Goal: Task Accomplishment & Management: Use online tool/utility

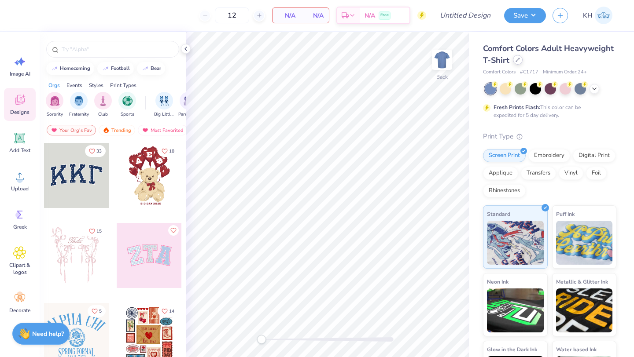
click at [516, 62] on icon at bounding box center [517, 60] width 4 height 4
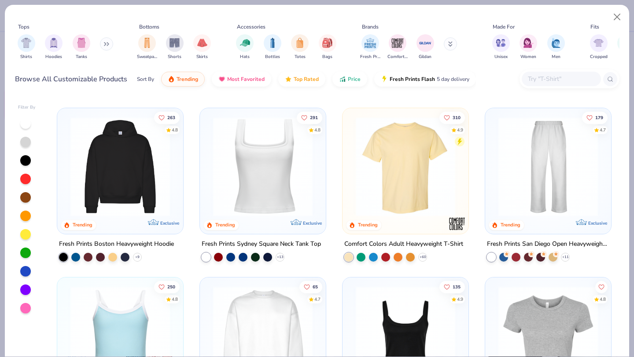
scroll to position [175, 0]
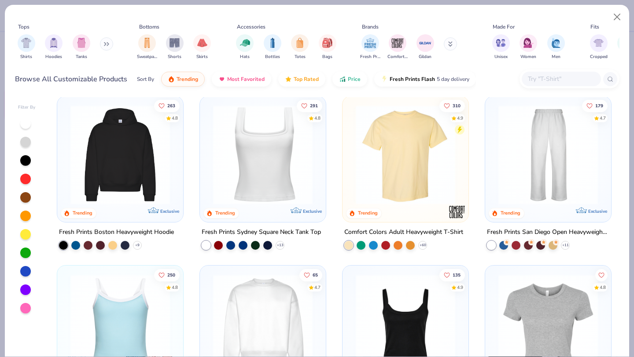
click at [96, 185] on img at bounding box center [120, 154] width 108 height 99
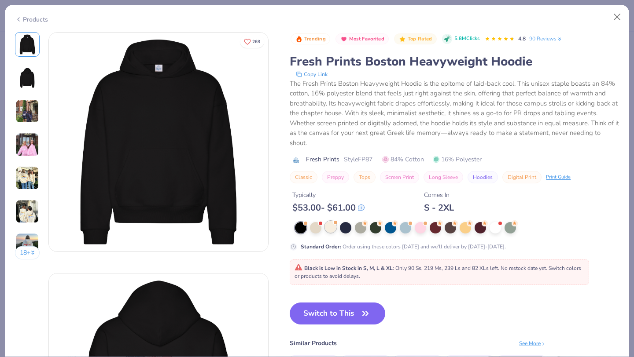
click at [329, 224] on div at bounding box center [330, 226] width 11 height 11
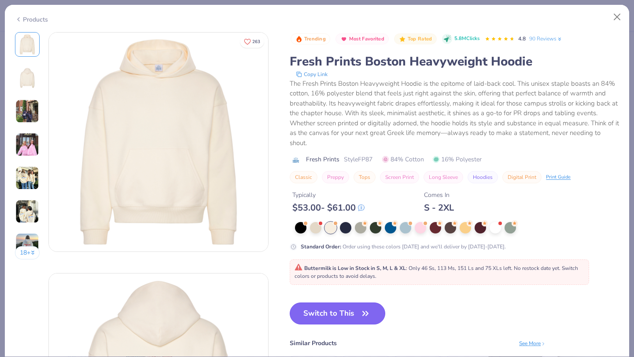
click at [330, 312] on button "Switch to This" at bounding box center [338, 314] width 96 height 22
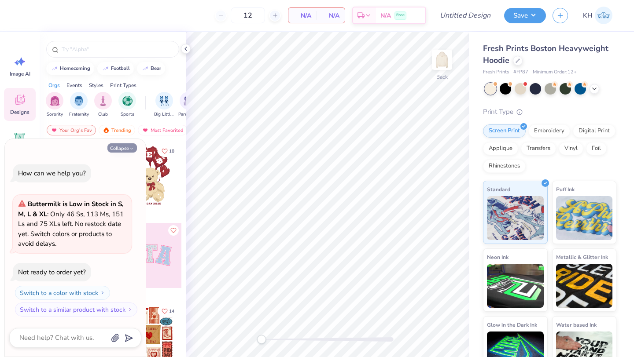
click at [113, 149] on button "Collapse" at bounding box center [121, 148] width 29 height 9
type textarea "x"
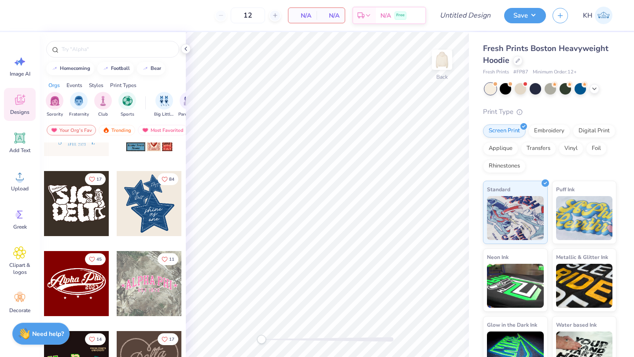
scroll to position [212, 0]
click at [147, 188] on div at bounding box center [149, 204] width 65 height 65
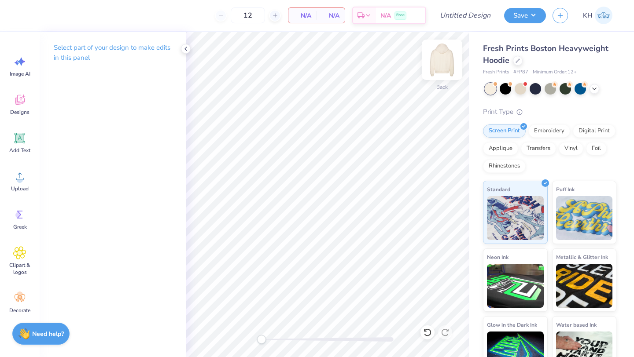
click at [440, 65] on img at bounding box center [441, 59] width 35 height 35
click at [440, 66] on img at bounding box center [441, 59] width 35 height 35
click at [442, 61] on img at bounding box center [441, 59] width 35 height 35
click at [186, 47] on icon at bounding box center [185, 48] width 7 height 7
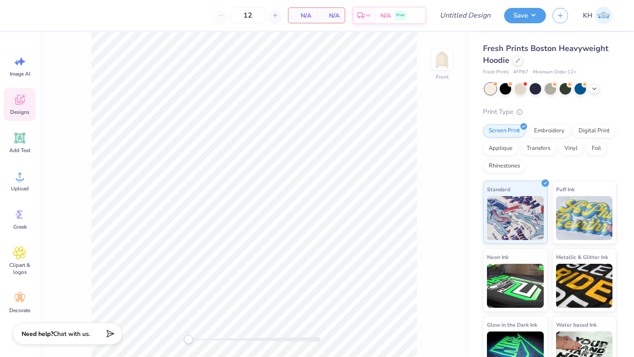
click at [21, 103] on icon at bounding box center [19, 101] width 8 height 7
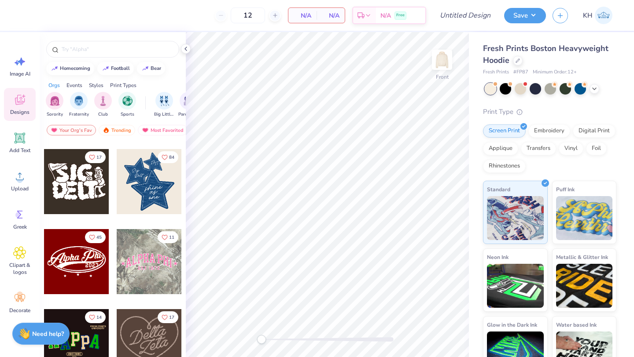
scroll to position [234, 0]
click at [146, 202] on div "15 5 14 17 84 45 11 14 17 19 40 13 Samuel Fitts Pi Kappa Alpha, North Carolina …" at bounding box center [113, 266] width 146 height 247
click at [147, 190] on div at bounding box center [149, 181] width 65 height 65
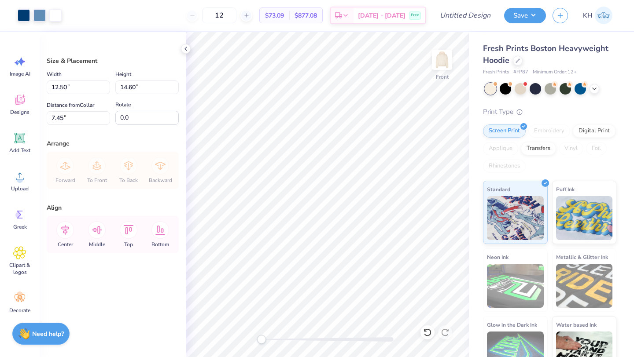
click at [187, 48] on icon at bounding box center [185, 48] width 7 height 7
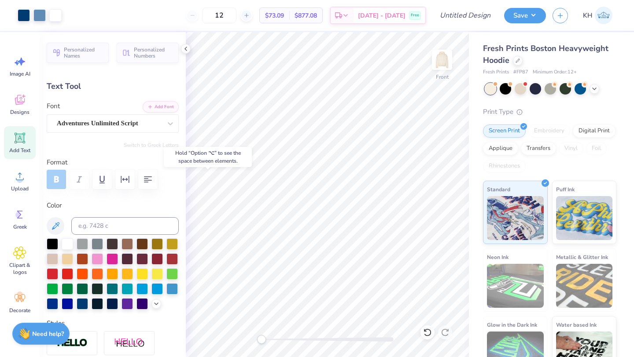
type input "0.0"
type input "0.99"
type input "1.08"
type input "-17.8"
type textarea "1"
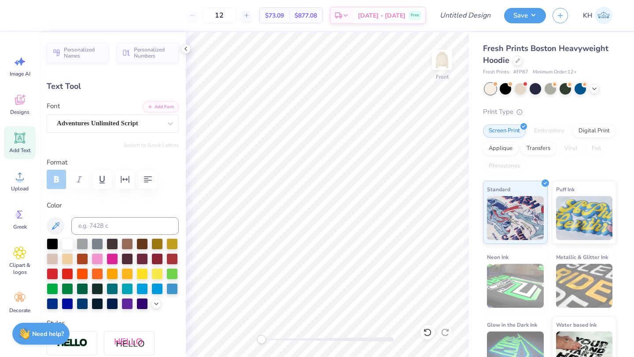
type textarea "26"
type input "1.00"
type input "1.07"
type textarea "1"
type textarea "20"
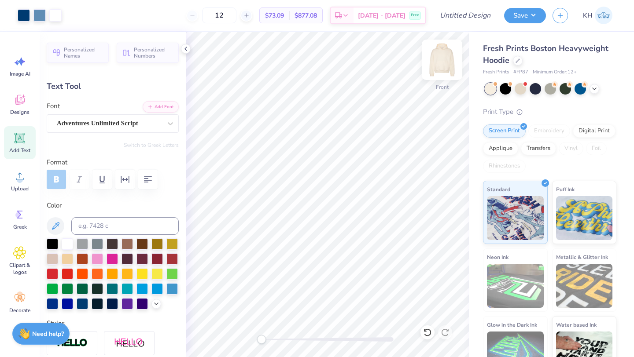
type input "0.0"
type input "1.10"
type input "9.58"
type input "0.0"
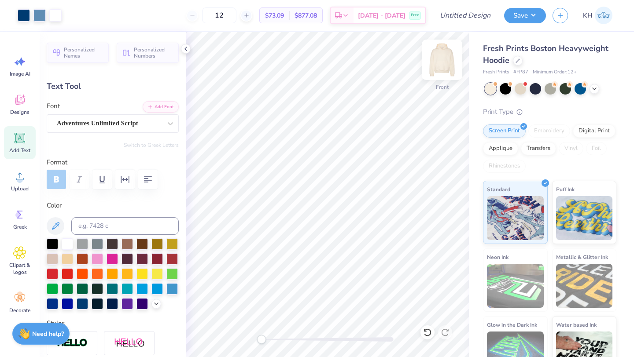
type input "9.52"
type input "0.0"
type input "-17.8"
type input "9.55"
type input "0.0"
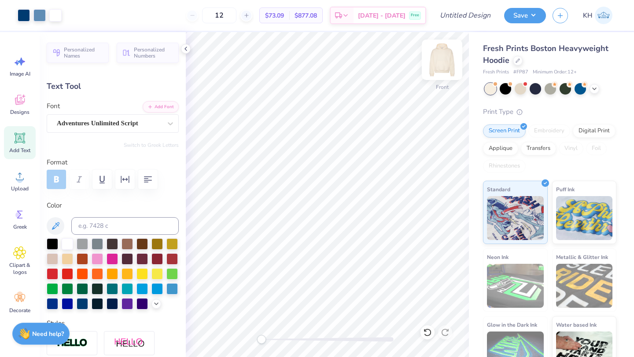
type input "9.52"
type input "0.0"
type input "2.37"
type input "1.03"
type input "12.71"
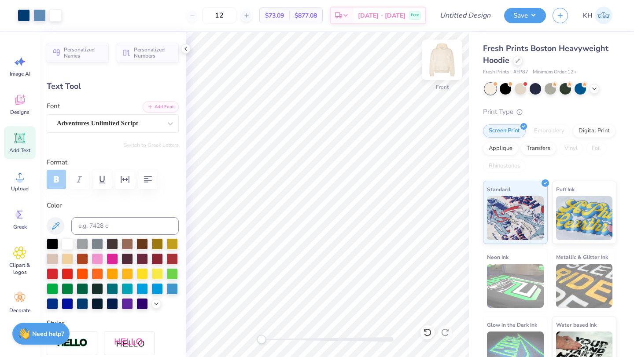
type input "-4.3"
type input "2.01"
type input "1.05"
type input "17.06"
type input "-5.3"
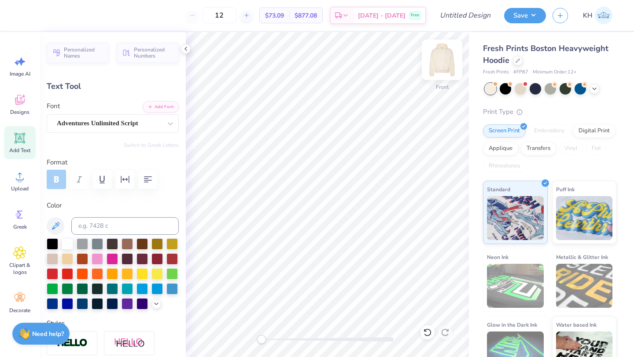
type input "4.58"
type input "1.74"
type input "15.49"
type input "2.01"
type input "1.05"
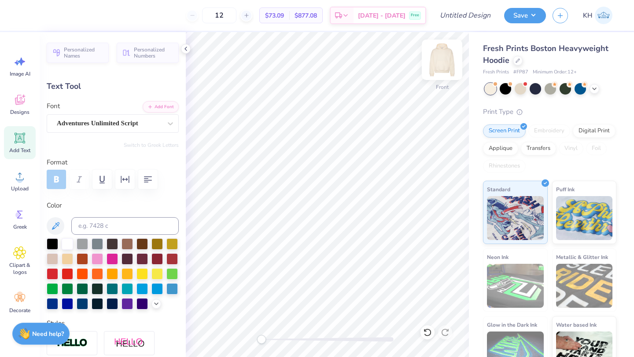
type input "17.06"
type textarea "s"
type input "0.0"
type input "2.68"
type input "0.79"
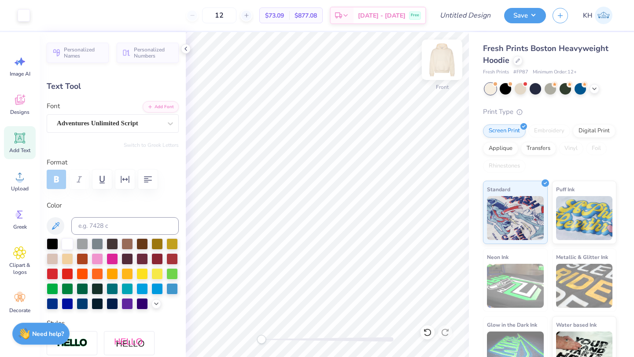
type input "18.37"
type input "-5.3"
type input "4.58"
type input "1.74"
type input "15.49"
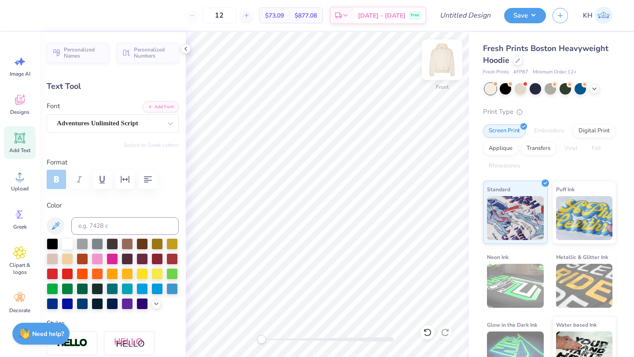
scroll to position [0, 0]
type textarea "e"
type textarea "panhellenic"
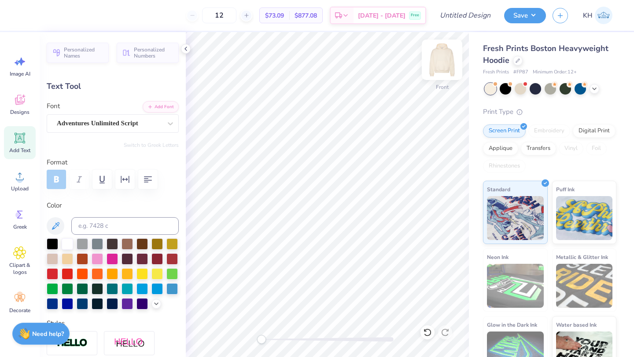
type textarea "e"
type textarea "council"
type input "9.88"
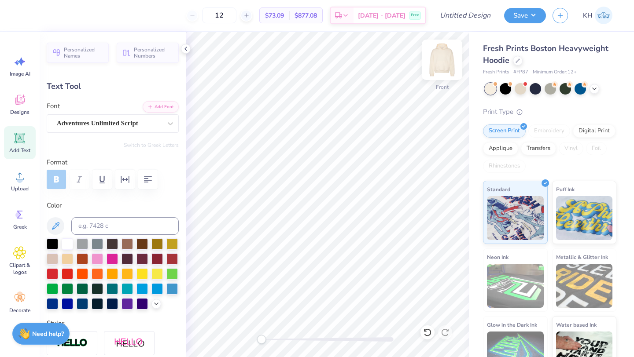
type input "2.31"
type input "15.01"
type input "7.30"
type input "1.71"
type input "15.36"
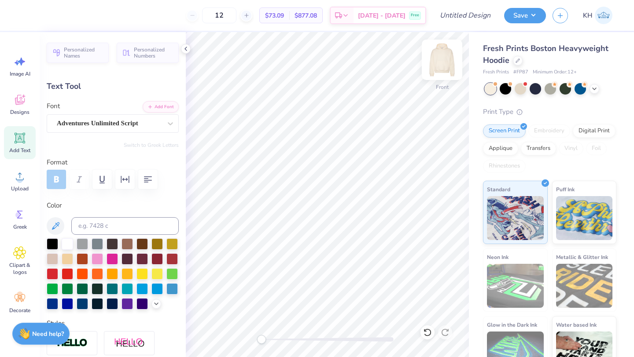
type input "0.0"
type input "16.18"
type input "-5.3"
type input "5.03"
type input "1.51"
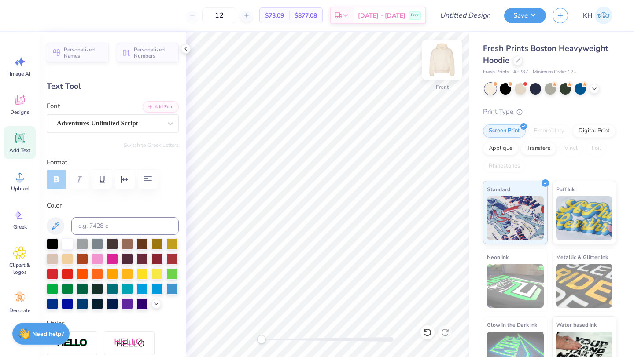
type input "16.43"
type input "0.0"
type input "2.37"
type input "1.03"
type input "12.71"
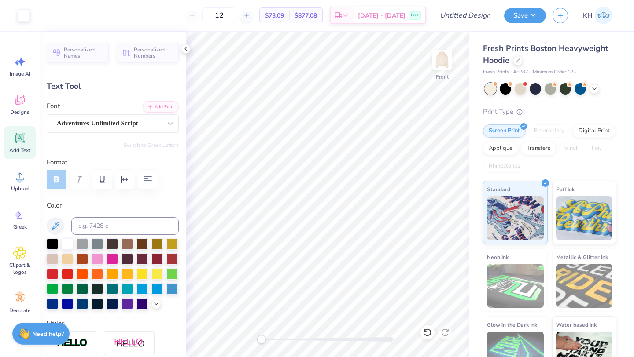
type input "-4.3"
type input "1.86"
type input "1.17"
type input "11.47"
type input "0.0"
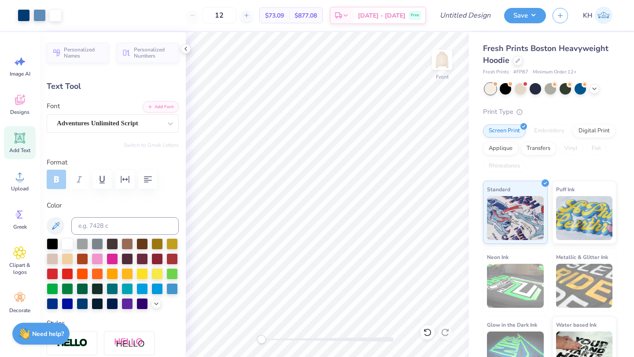
type input "2.37"
type input "1.03"
type input "12.65"
type input "0.0"
click at [441, 54] on img at bounding box center [441, 59] width 35 height 35
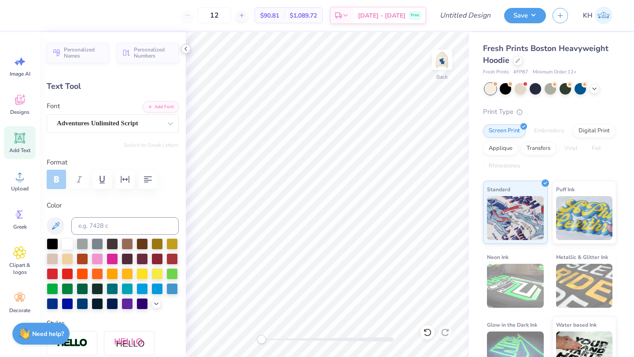
click at [184, 51] on icon at bounding box center [185, 48] width 7 height 7
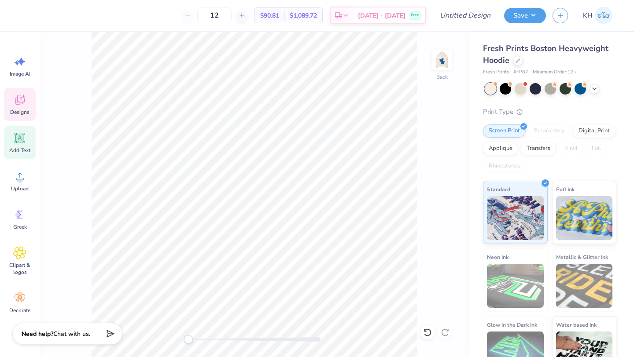
click at [21, 101] on icon at bounding box center [20, 100] width 10 height 10
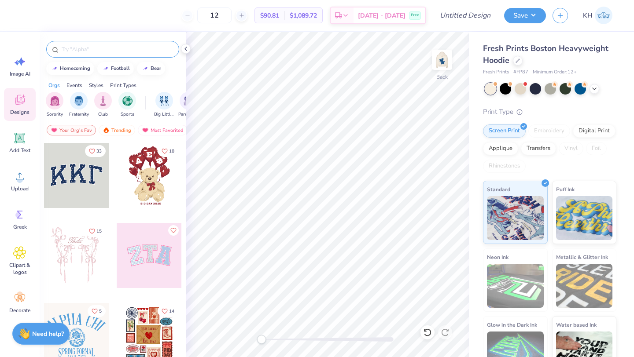
click at [110, 50] on input "text" at bounding box center [117, 49] width 113 height 9
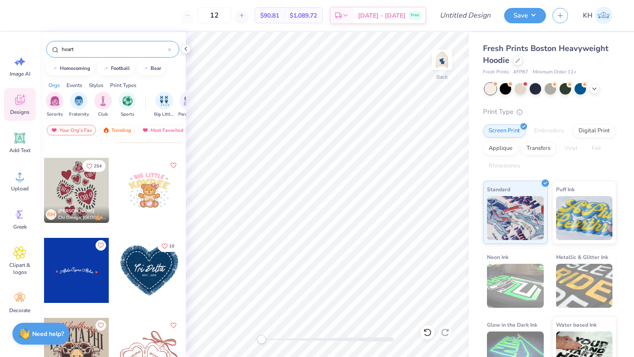
scroll to position [707, 0]
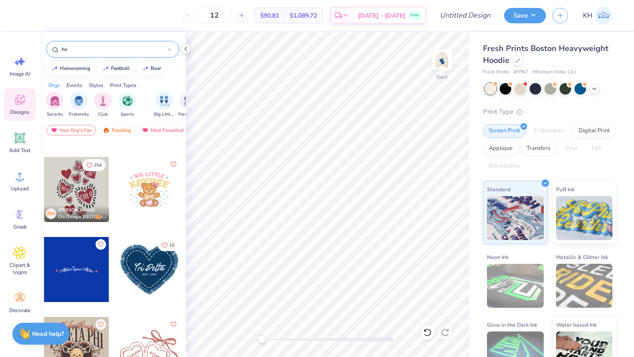
type input "h"
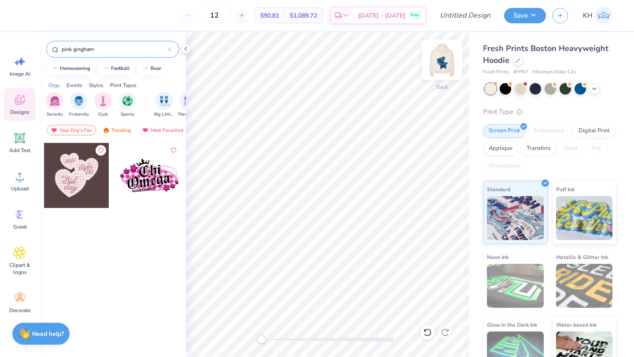
type input "pink gingham"
click at [441, 59] on img at bounding box center [441, 59] width 35 height 35
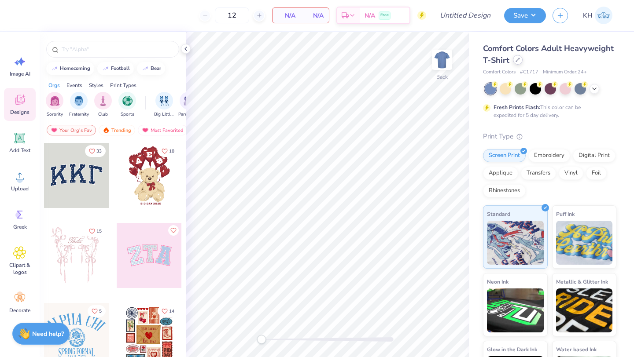
click at [515, 60] on icon at bounding box center [517, 60] width 4 height 4
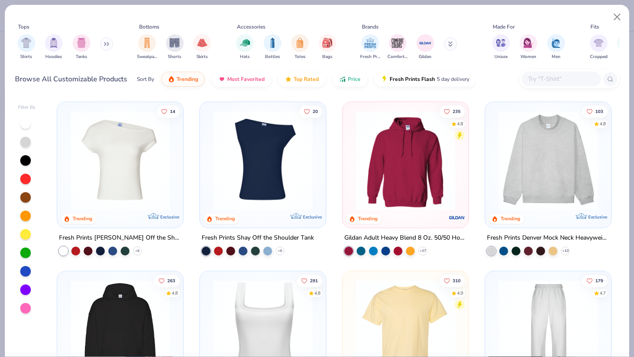
click at [151, 301] on img at bounding box center [120, 329] width 108 height 99
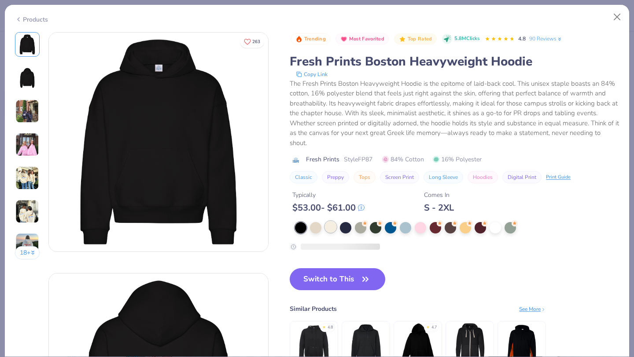
click at [332, 223] on div at bounding box center [330, 226] width 11 height 11
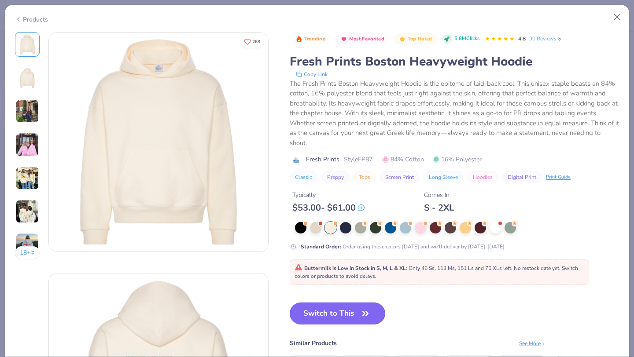
click at [333, 313] on button "Switch to This" at bounding box center [338, 314] width 96 height 22
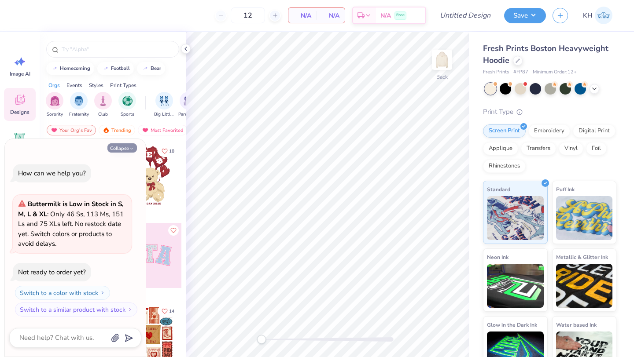
click at [113, 147] on button "Collapse" at bounding box center [121, 148] width 29 height 9
type textarea "x"
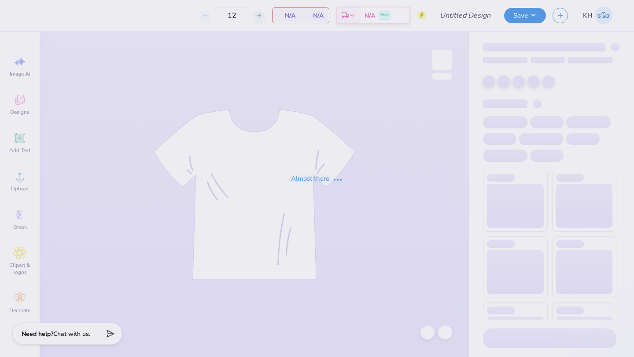
type input "50"
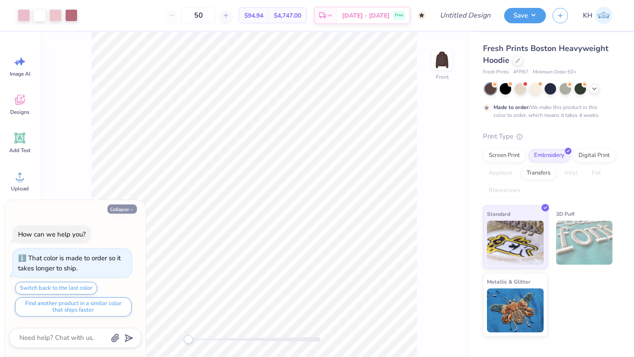
click at [130, 211] on icon "button" at bounding box center [131, 209] width 5 height 5
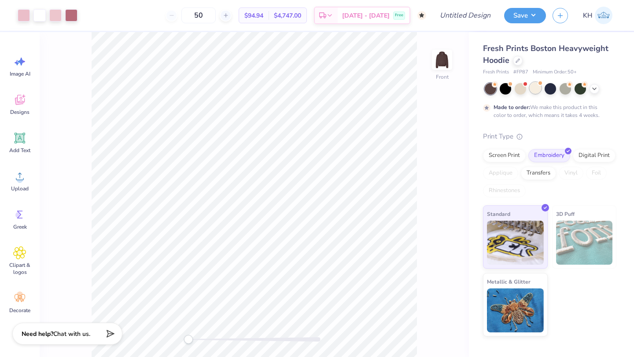
click at [536, 88] on div at bounding box center [535, 87] width 11 height 11
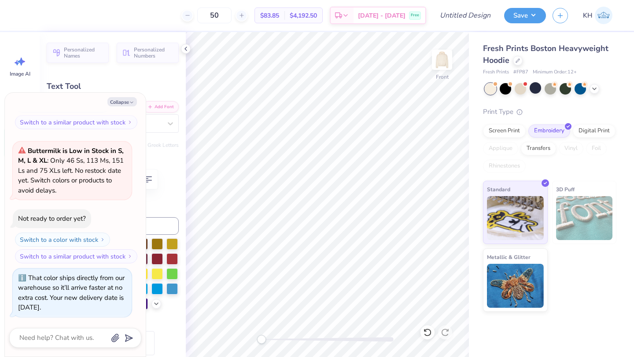
type textarea "x"
type textarea "202"
type textarea "x"
type textarea "2026"
type textarea "x"
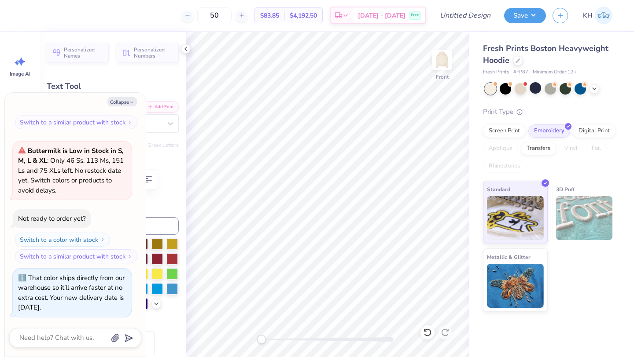
type input "2.62"
type input "1.59"
type input "10.32"
type input "-9.2"
type textarea "x"
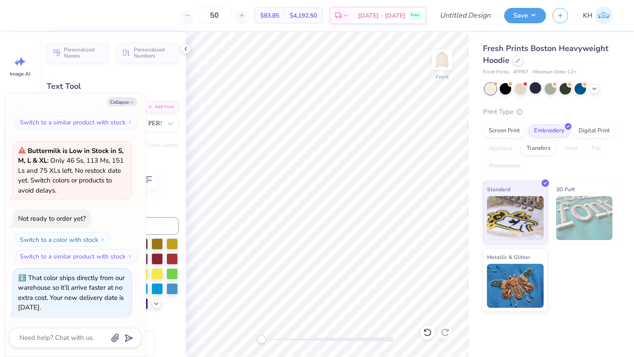
type textarea "hi"
type textarea "x"
type input "3.76"
type input "2.16"
type input "8.90"
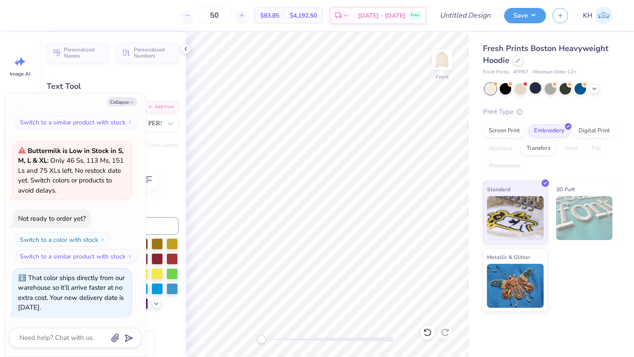
type textarea "x"
type input "0.0"
type textarea "x"
type input "1.25"
type input "1.47"
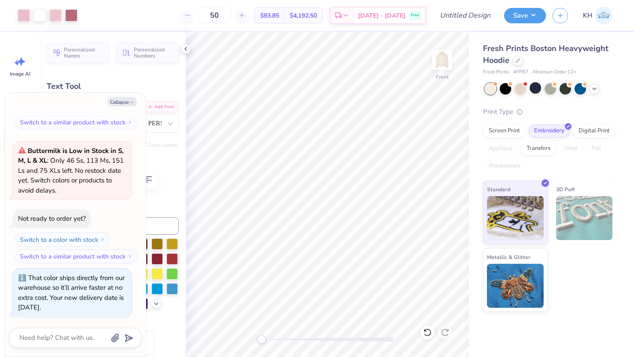
type input "10.42"
type input "-9.2"
type textarea "x"
type input "0.0"
type textarea "x"
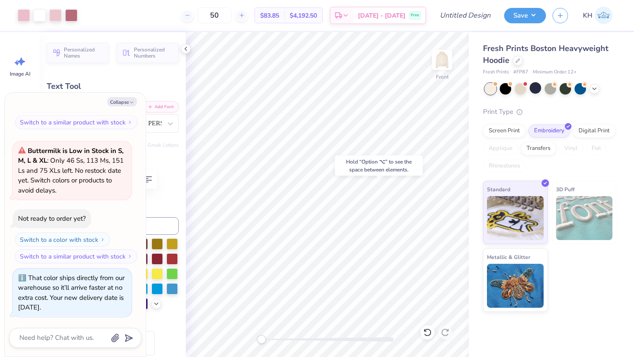
type input "4.37"
type input "2.00"
type input "12.44"
type input "2.4"
type textarea "x"
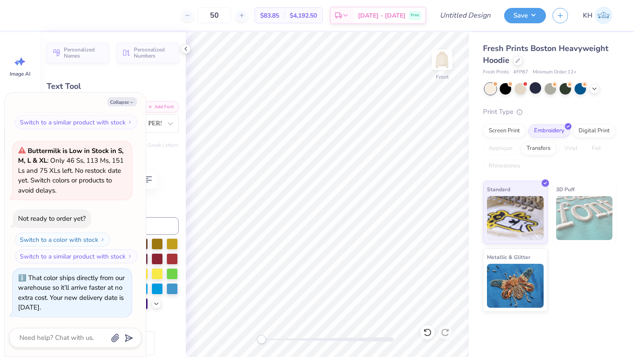
type input "3.62"
type input "3.00"
type input "14.01"
type input "1.2"
type textarea "x"
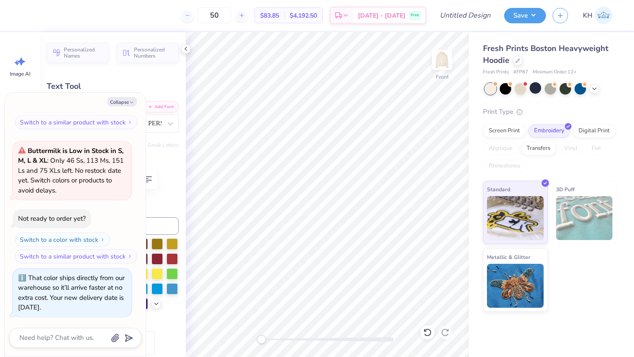
type input "4.37"
type input "2.00"
type input "12.44"
type input "2.4"
type textarea "x"
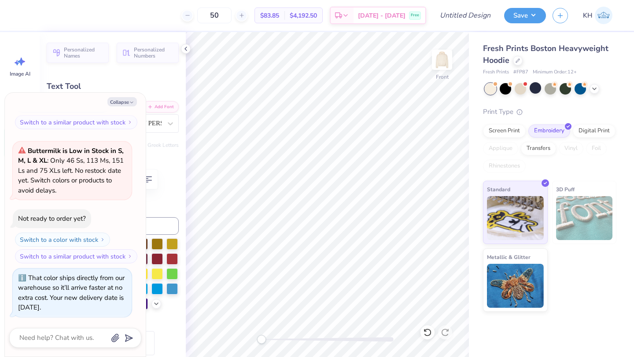
type textarea "x"
type textarea "P"
type textarea "x"
type textarea "Pa"
type textarea "x"
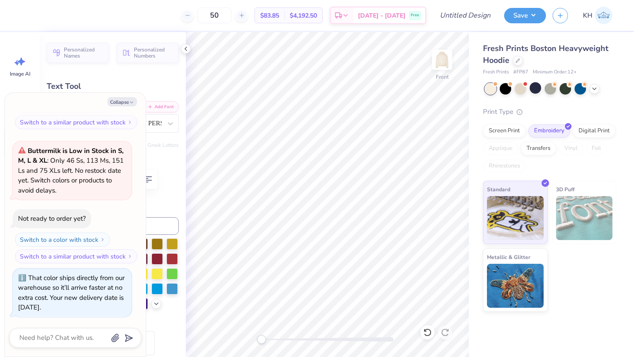
type textarea "Pan"
type textarea "x"
type textarea "Panh"
type textarea "x"
type textarea "Panhe"
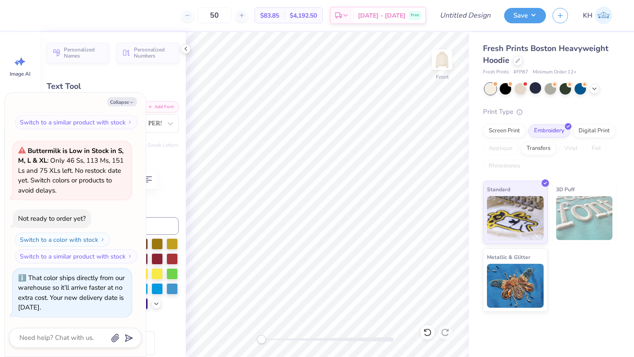
type textarea "x"
type textarea "Panhel"
type textarea "x"
type textarea "Panhelle"
type textarea "x"
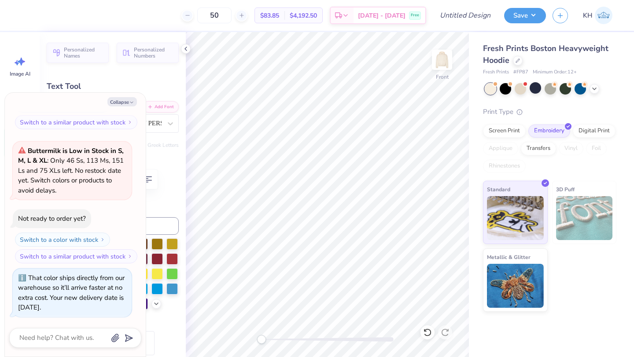
type textarea "Panhellen"
type textarea "x"
type textarea "Panhelleni"
type textarea "x"
type textarea "Panhellenic"
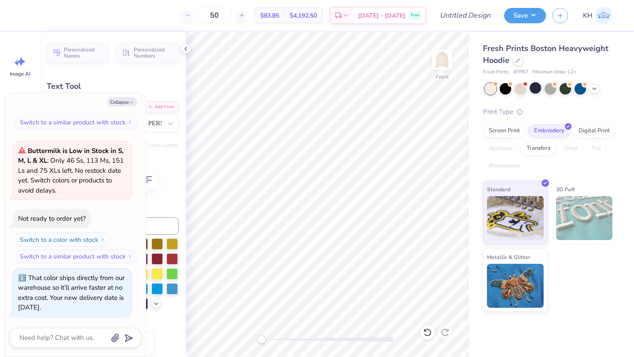
scroll to position [0, 1]
type textarea "x"
type input "3.62"
type input "3.00"
type input "14.01"
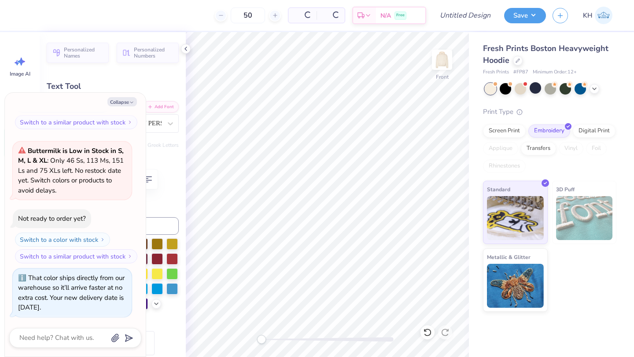
type input "1.2"
type textarea "x"
type textarea "C"
type textarea "x"
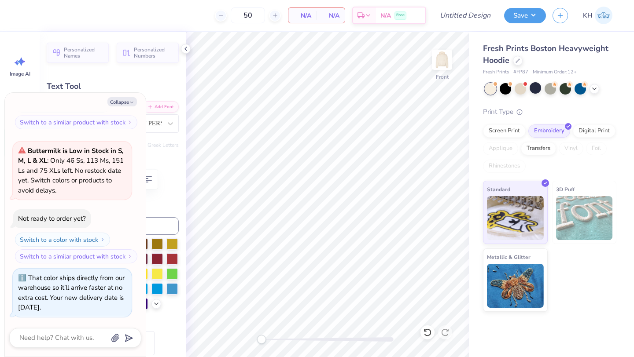
type textarea "Co"
type textarea "x"
type textarea "Cou"
type textarea "x"
type textarea "Coun"
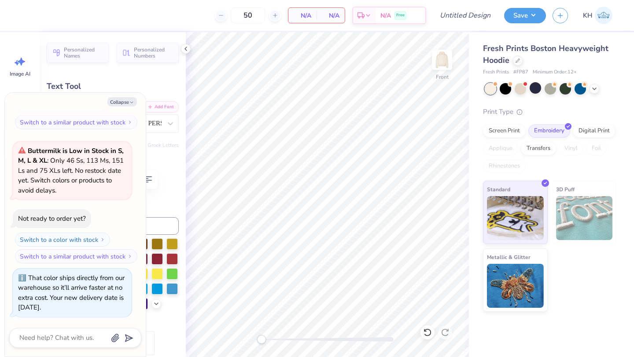
type textarea "x"
type textarea "Counc"
type textarea "x"
type textarea "Counci"
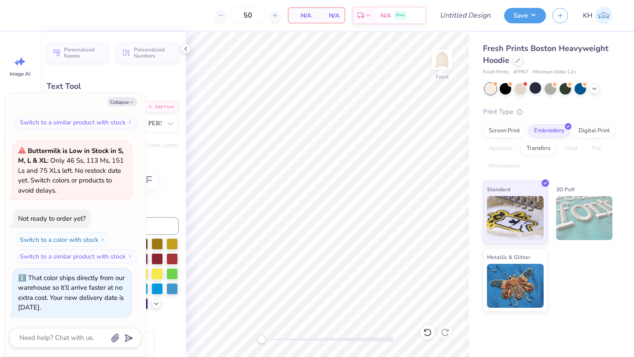
type textarea "x"
type textarea "Council"
type textarea "x"
type input "0.0"
type textarea "x"
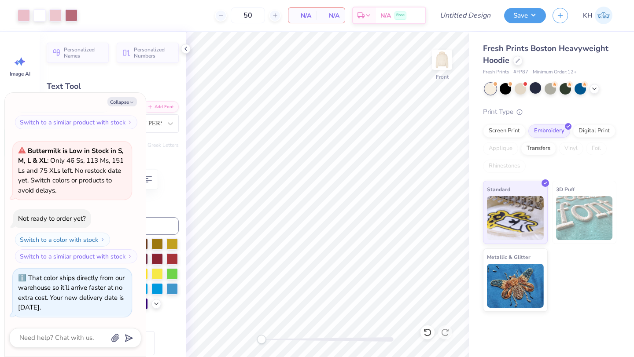
type input "11.12"
type input "2.29"
type input "12.30"
type input "2.4"
type textarea "x"
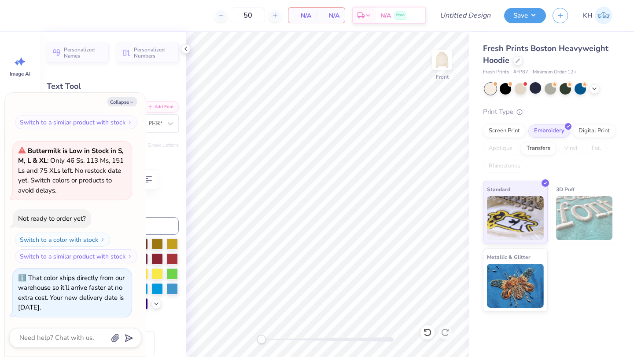
type input "7.37"
type input "1.52"
type input "12.93"
type textarea "x"
type input "7.38"
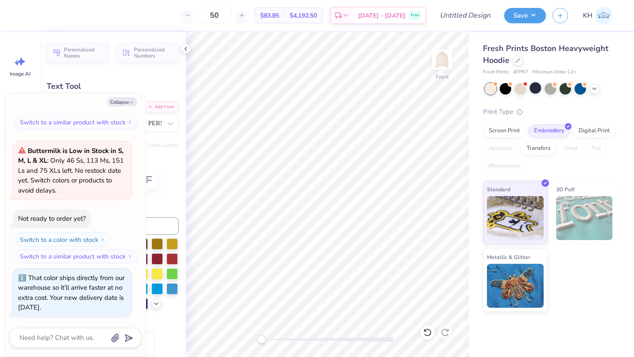
type input "2.09"
type input "14.46"
type input "1.2"
type textarea "x"
type input "5.24"
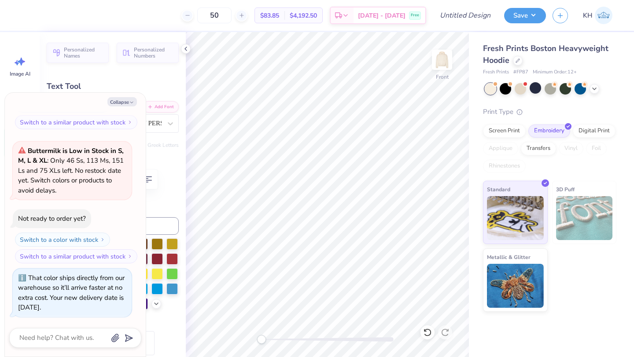
type input "1.48"
type textarea "x"
type input "0.0"
click at [130, 103] on icon "button" at bounding box center [131, 102] width 5 height 5
type textarea "x"
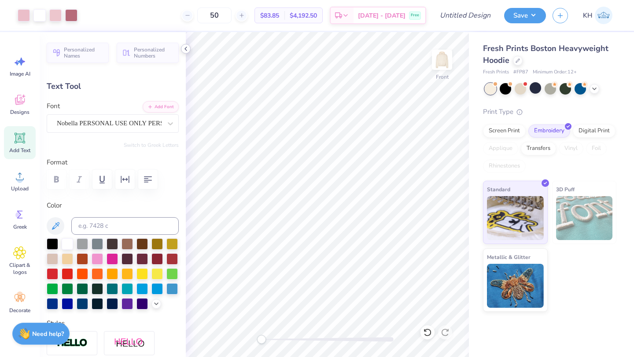
click at [185, 49] on icon at bounding box center [185, 48] width 7 height 7
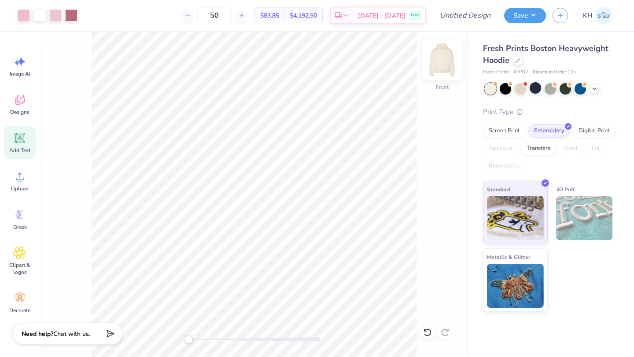
click at [442, 66] on img at bounding box center [441, 59] width 35 height 35
click at [18, 92] on div "Designs" at bounding box center [20, 104] width 32 height 33
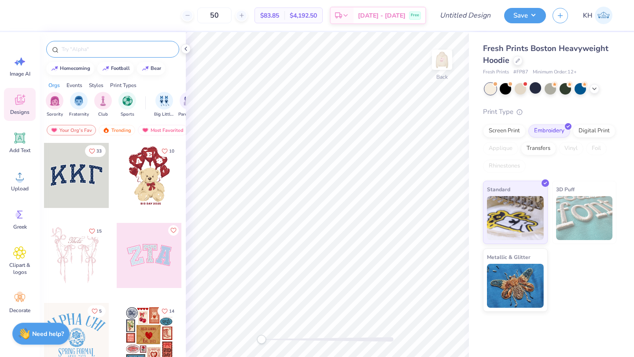
click at [117, 52] on input "text" at bounding box center [117, 49] width 113 height 9
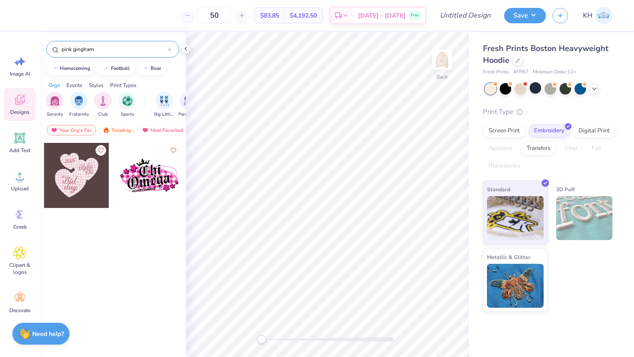
type input "pink gingham"
click at [81, 174] on div at bounding box center [76, 175] width 65 height 65
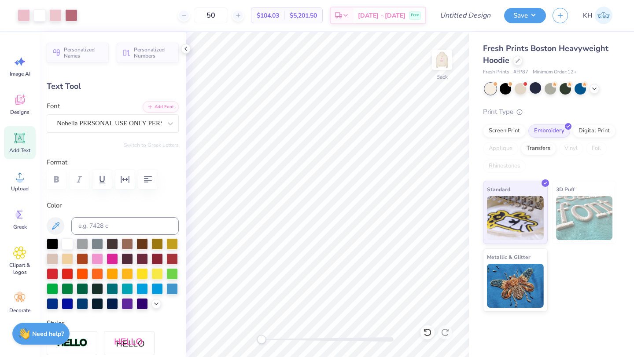
type input "0.0"
type input "3.12"
type input "1.79"
type input "5.33"
type input "0.0"
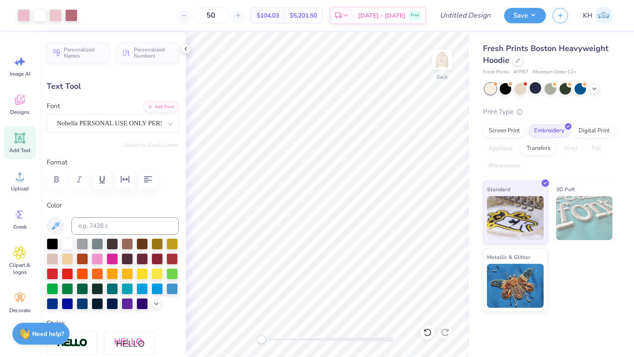
type input "2.48"
type input "1.12"
type input "4.24"
type input "0.0"
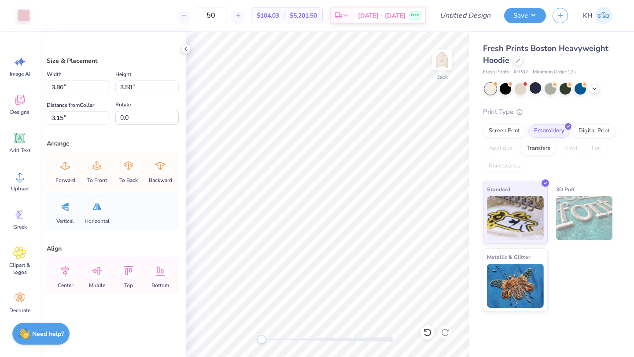
type input "5.11"
type input "4.68"
type input "4.29"
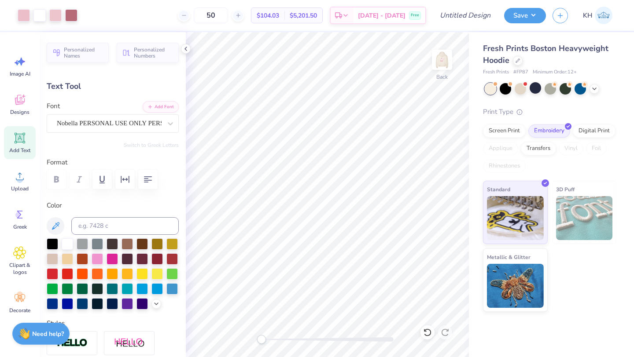
type input "0.0"
type input "3.63"
type input "1.66"
type input "8.27"
type input "2.4"
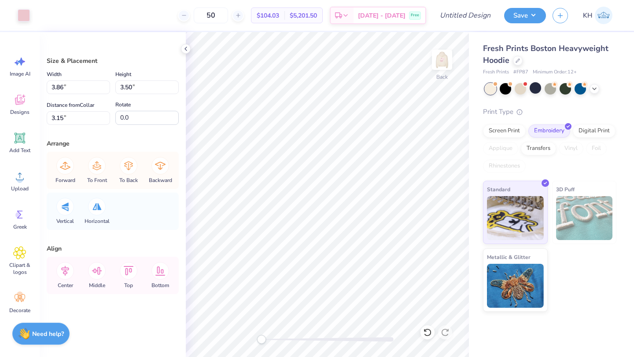
type input "5.11"
type input "4.67"
type input "4.29"
type input "3.51"
type input "3.15"
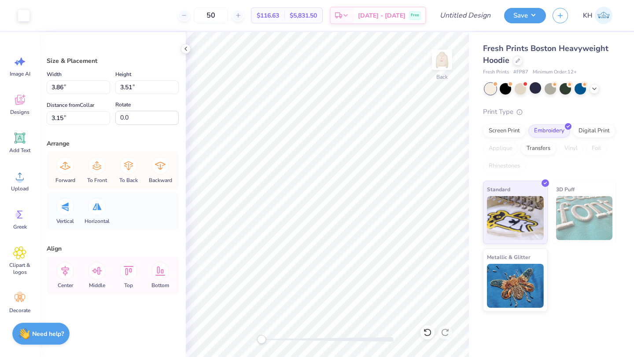
type input "4.66"
type input "4.23"
type input "2.51"
type input "5.3"
type input "7.4"
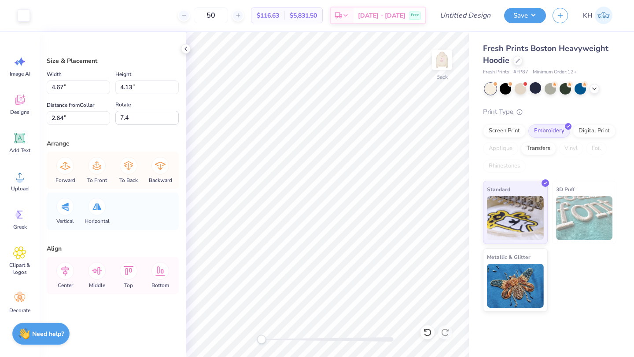
type input "3.86"
type input "3.50"
type input "1.25"
type input "0.0"
type input "9.50"
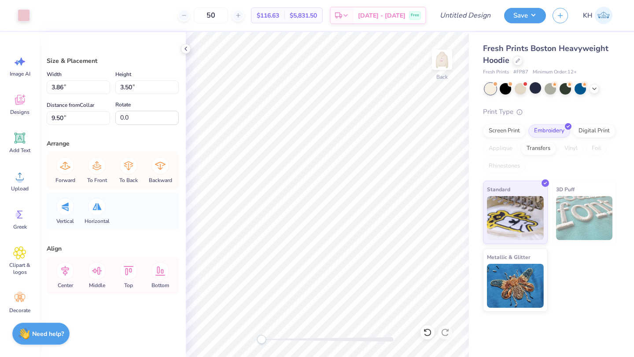
type input "4.60"
type input "4.18"
type input "8.82"
type input "5.6"
type input "4.64"
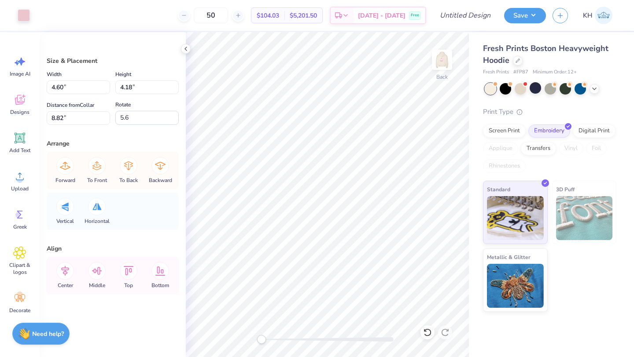
type input "4.11"
type input "2.66"
type input "4.53"
type input "4.12"
type input "8.88"
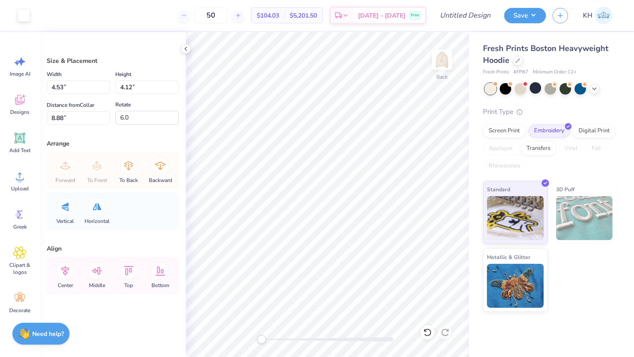
type input "6.0"
type input "4.53"
type input "4.01"
type input "4.67"
type input "4.13"
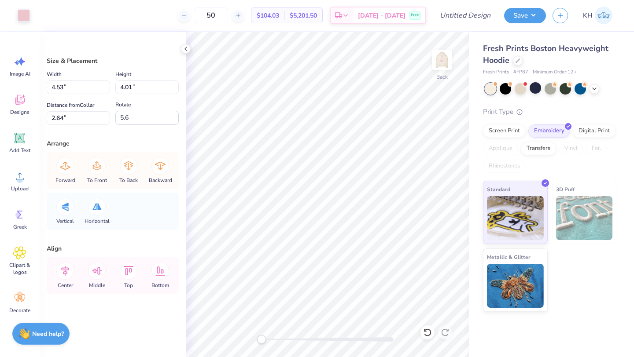
type input "2.62"
type input "7.4"
type input "4.54"
type input "4.03"
type input "2.75"
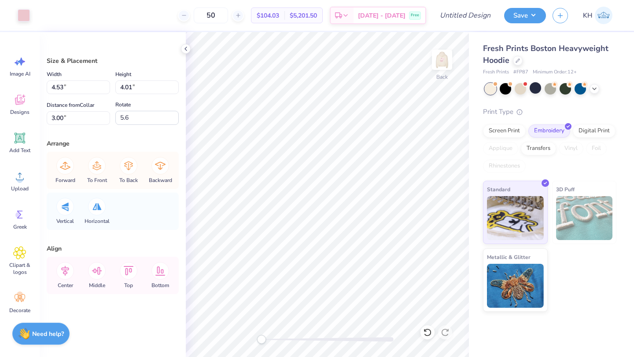
type input "6.0"
type input "4.26"
type input "3.77"
type input "2.95"
type input "7.4"
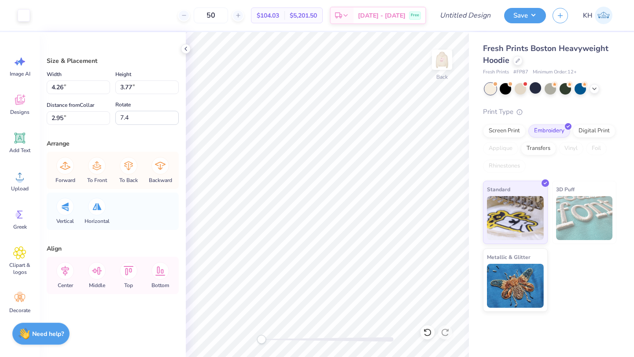
type input "4.54"
type input "4.03"
type input "2.75"
type input "6.0"
type input "4.59"
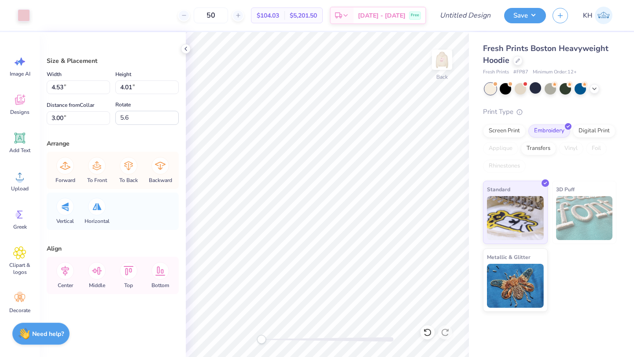
type input "4.06"
type input "2.95"
type input "4.51"
type input "3.99"
type input "3.06"
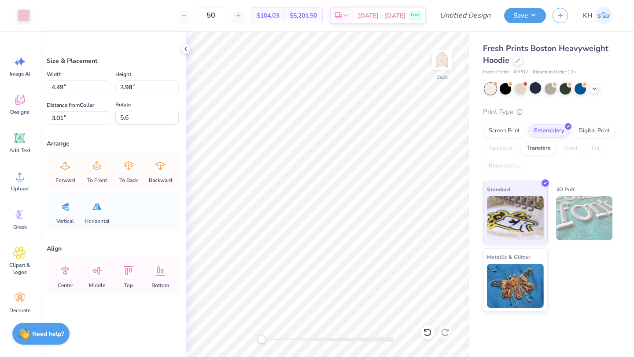
type input "4.49"
type input "3.98"
type input "3.01"
type input "4.54"
type input "4.03"
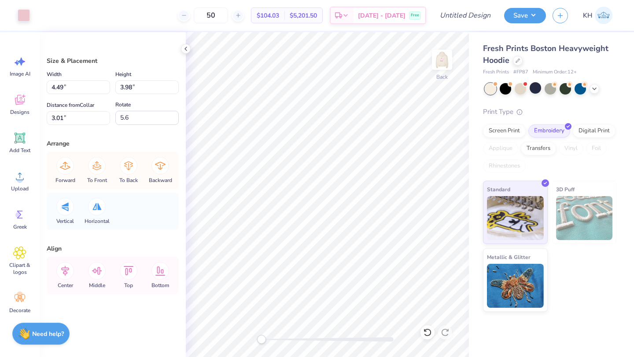
type input "3.00"
type input "6.0"
type input "4.54"
type input "4.03"
type input "3.00"
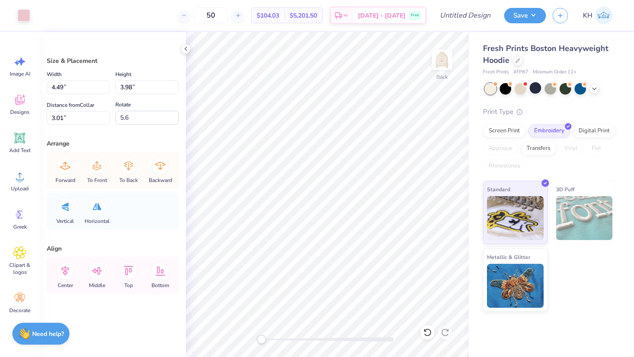
type input "6.0"
type input "4.35"
type input "3.86"
type input "3.01"
type input "4.25"
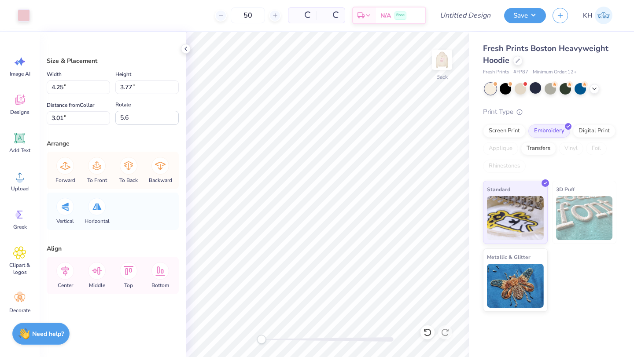
type input "3.77"
type input "3.01"
type input "7.5"
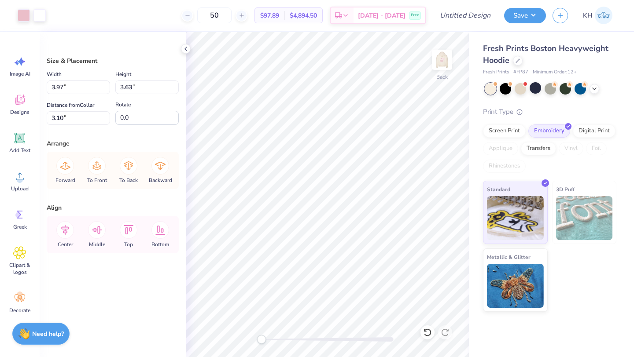
type input "3.98"
type input "3.58"
type input "3.00"
type input "4.28"
type input "3.80"
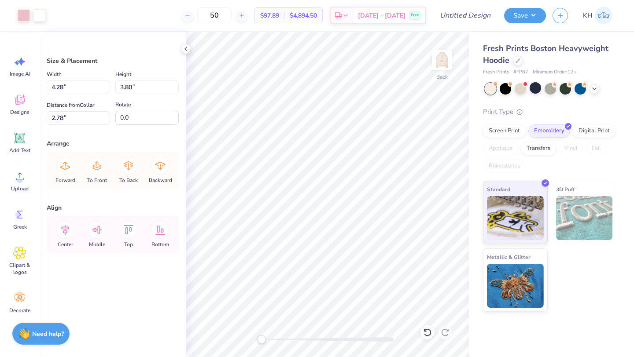
type input "3.00"
type input "4.38"
type input "3.88"
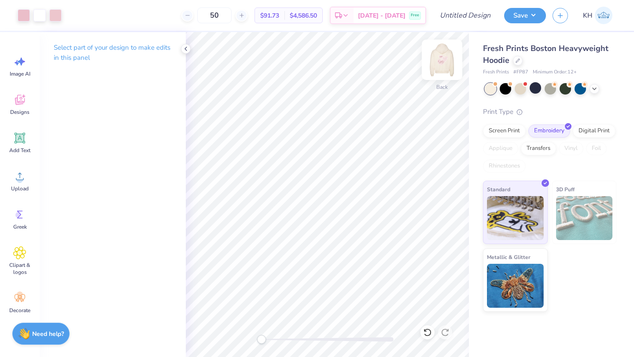
click at [439, 61] on img at bounding box center [441, 59] width 35 height 35
click at [445, 56] on img at bounding box center [441, 59] width 35 height 35
click at [186, 49] on icon at bounding box center [185, 48] width 7 height 7
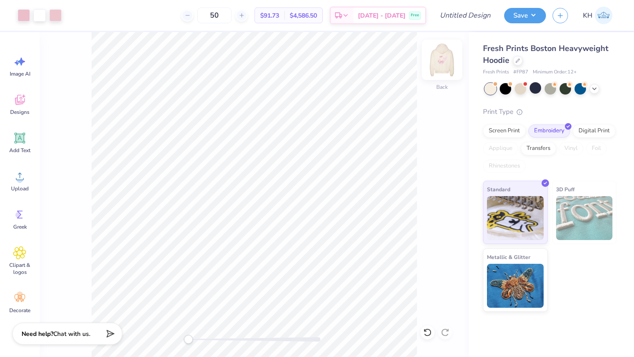
click at [440, 58] on img at bounding box center [441, 59] width 35 height 35
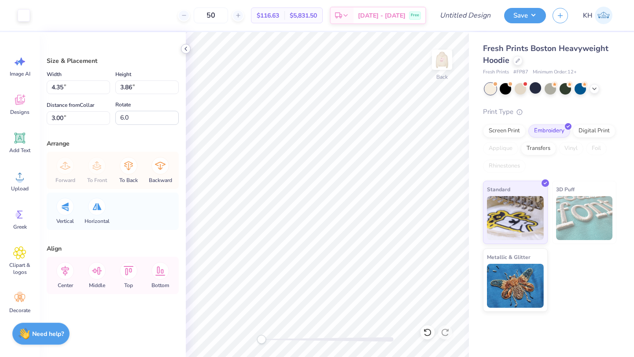
click at [184, 49] on icon at bounding box center [185, 48] width 7 height 7
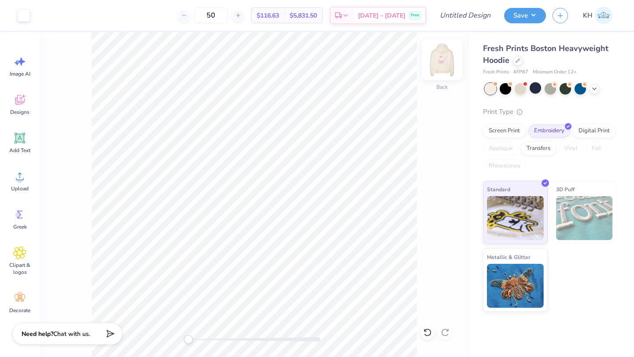
click at [446, 59] on img at bounding box center [441, 59] width 35 height 35
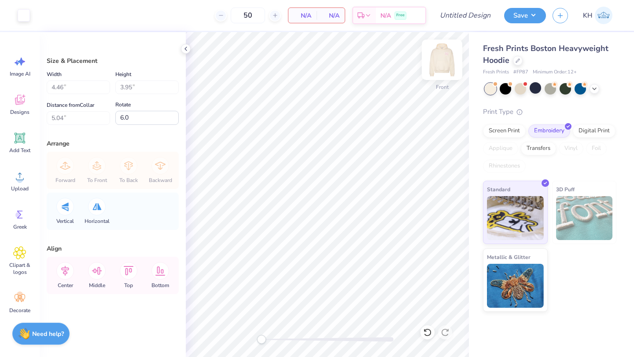
click at [447, 59] on img at bounding box center [441, 59] width 35 height 35
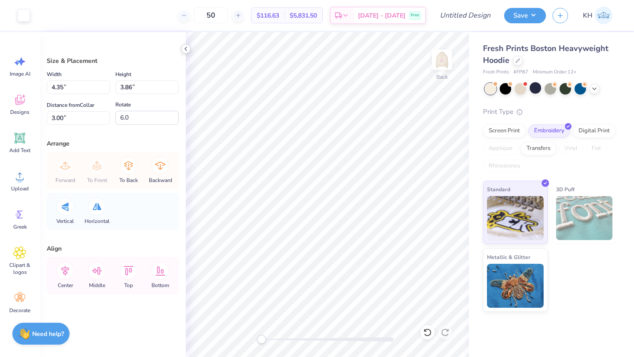
click at [184, 50] on icon at bounding box center [185, 48] width 7 height 7
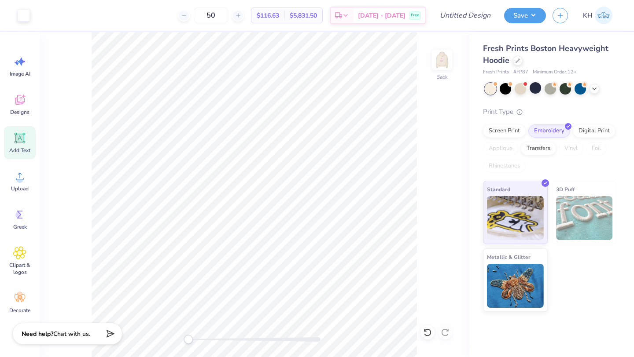
click at [16, 141] on icon at bounding box center [20, 138] width 11 height 11
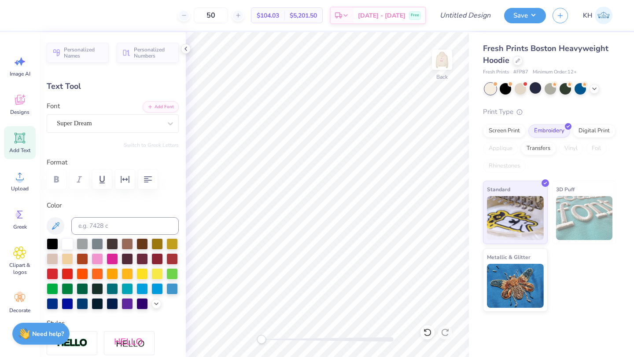
scroll to position [0, 0]
click at [144, 180] on icon "button" at bounding box center [148, 179] width 11 height 11
click at [149, 128] on div "Super Dream" at bounding box center [109, 124] width 107 height 14
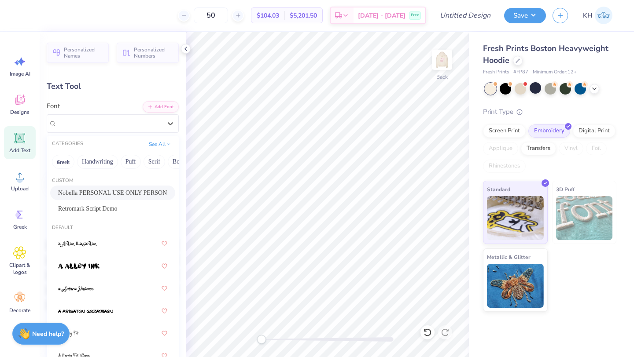
click at [115, 191] on span "Nobella PERSONAL USE ONLY PERSONAL USE ONLY" at bounding box center [112, 192] width 109 height 9
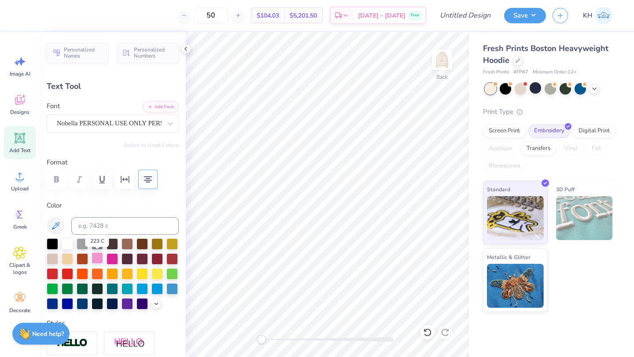
click at [95, 261] on div at bounding box center [97, 258] width 11 height 11
click at [443, 64] on img at bounding box center [441, 59] width 35 height 35
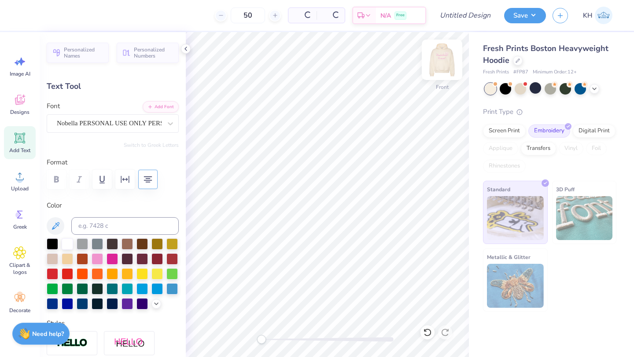
click at [443, 55] on img at bounding box center [441, 59] width 35 height 35
click at [443, 55] on img at bounding box center [442, 60] width 18 height 18
click at [169, 259] on div at bounding box center [171, 258] width 11 height 11
click at [437, 62] on img at bounding box center [441, 59] width 35 height 35
click at [158, 258] on div at bounding box center [156, 258] width 11 height 11
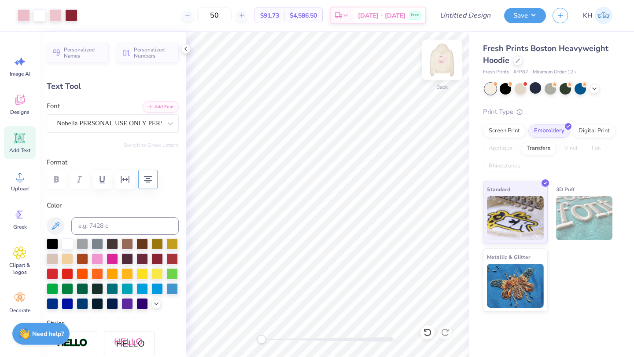
click at [442, 63] on img at bounding box center [441, 59] width 35 height 35
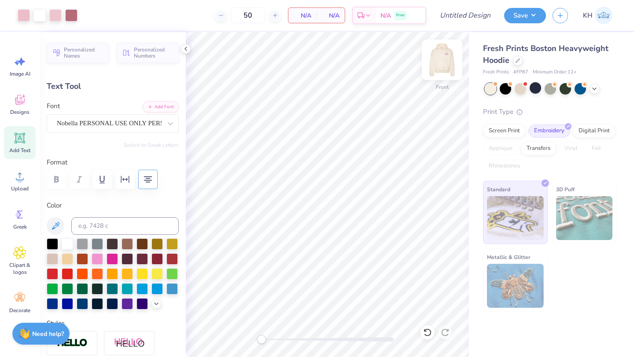
click at [442, 64] on img at bounding box center [441, 59] width 35 height 35
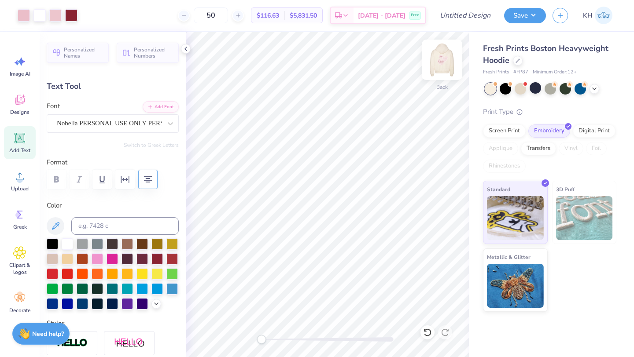
click at [442, 64] on img at bounding box center [441, 59] width 35 height 35
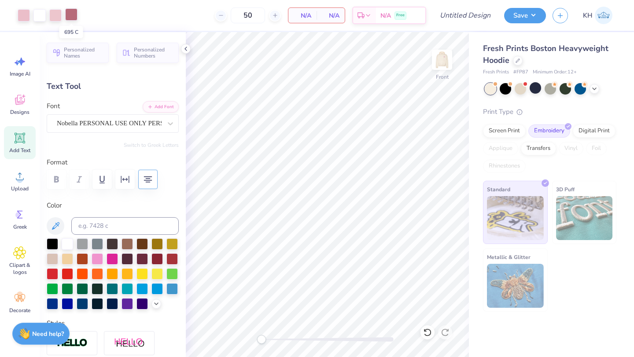
click at [71, 18] on div at bounding box center [71, 14] width 12 height 12
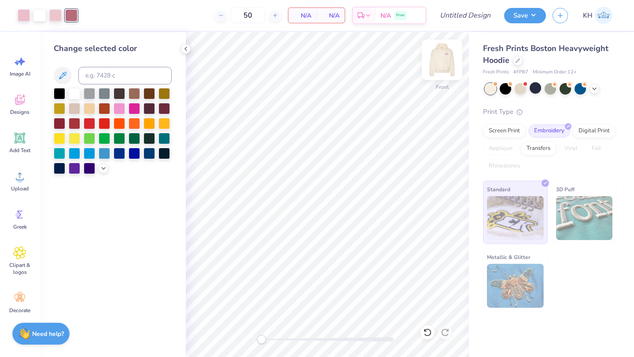
click at [450, 65] on img at bounding box center [441, 59] width 35 height 35
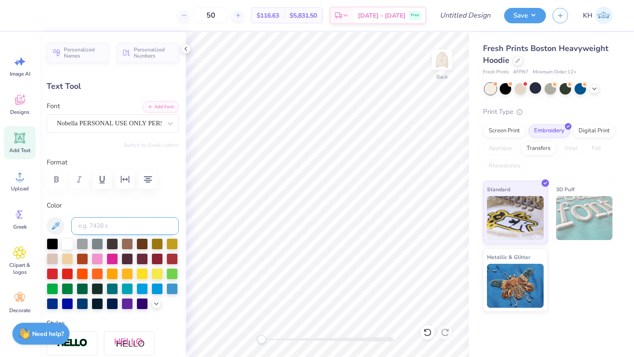
click at [94, 228] on input at bounding box center [124, 226] width 107 height 18
click at [188, 47] on icon at bounding box center [185, 48] width 7 height 7
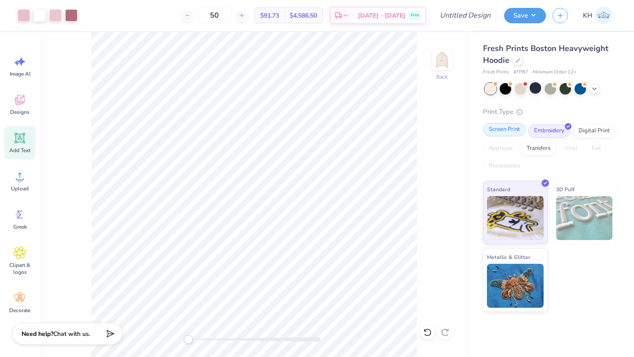
click at [496, 131] on div "Screen Print" at bounding box center [504, 129] width 43 height 13
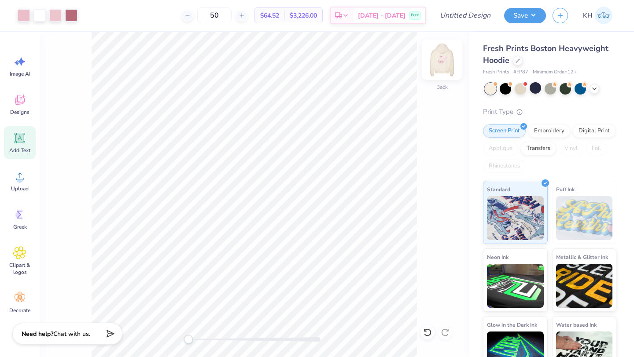
click at [442, 61] on img at bounding box center [441, 59] width 35 height 35
click at [516, 16] on button "Save" at bounding box center [525, 14] width 42 height 15
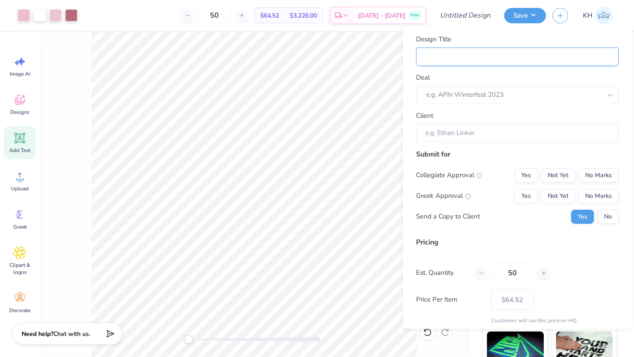
click at [451, 53] on input "Design Title" at bounding box center [517, 56] width 202 height 19
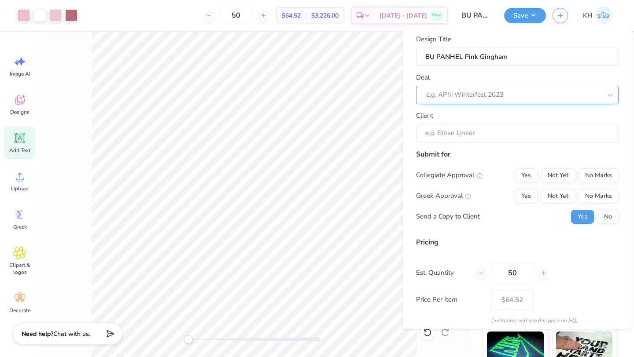
click at [489, 93] on div at bounding box center [513, 95] width 175 height 12
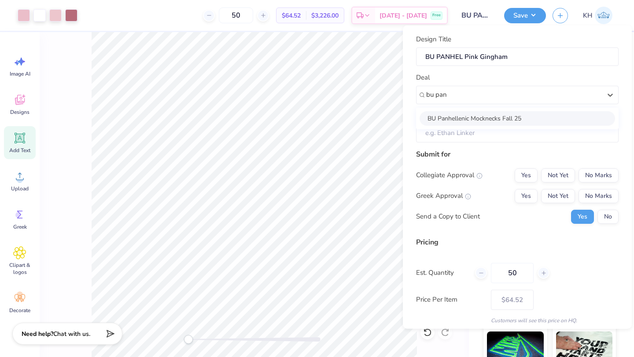
click at [496, 118] on div "BU Panhellenic Mocknecks Fall 25" at bounding box center [517, 118] width 195 height 15
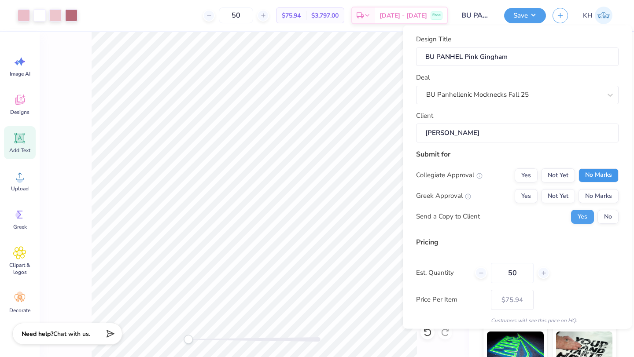
click at [596, 172] on button "No Marks" at bounding box center [598, 175] width 40 height 14
click at [530, 193] on button "Yes" at bounding box center [526, 196] width 23 height 14
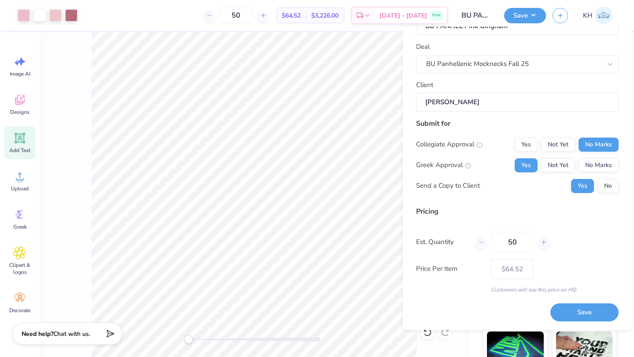
scroll to position [31, 0]
click at [572, 315] on button "Save" at bounding box center [584, 314] width 68 height 18
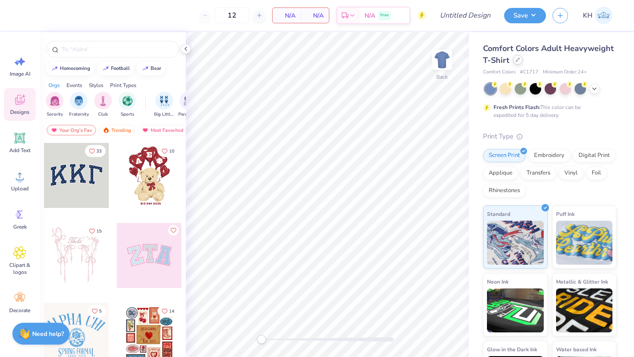
click at [517, 60] on icon at bounding box center [517, 60] width 4 height 4
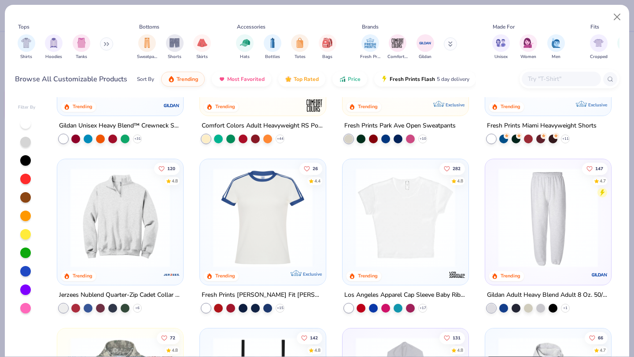
scroll to position [804, 0]
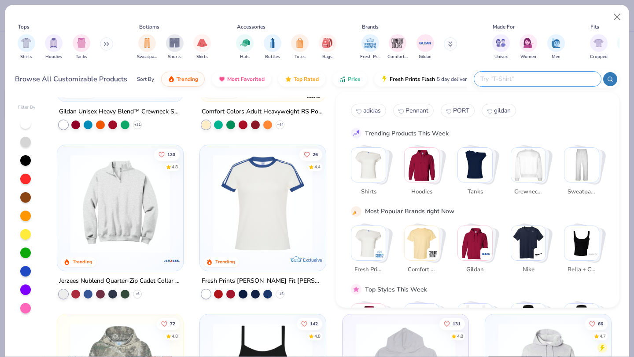
click at [551, 77] on input "text" at bounding box center [536, 79] width 115 height 10
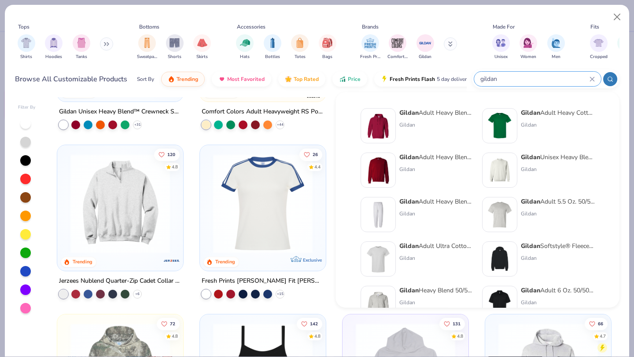
type input "gildan"
click at [535, 113] on strong "Gildan" at bounding box center [530, 113] width 19 height 8
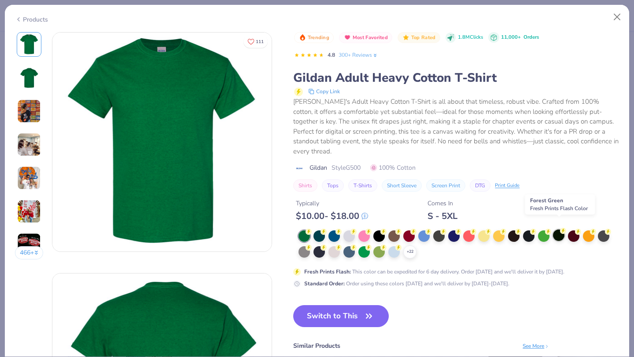
click at [558, 230] on div at bounding box center [558, 235] width 11 height 11
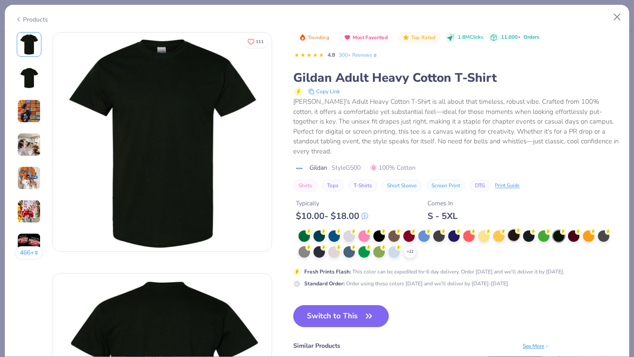
click at [516, 230] on div at bounding box center [513, 235] width 11 height 11
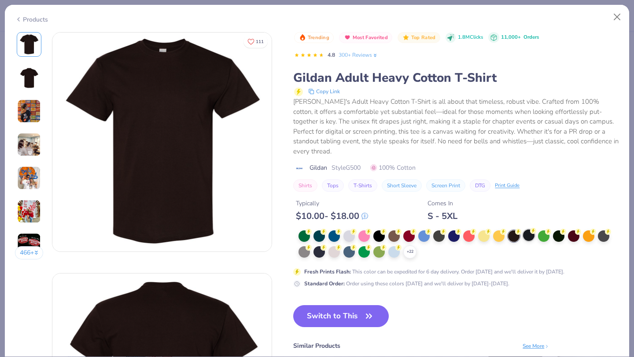
click at [530, 230] on div at bounding box center [528, 235] width 11 height 11
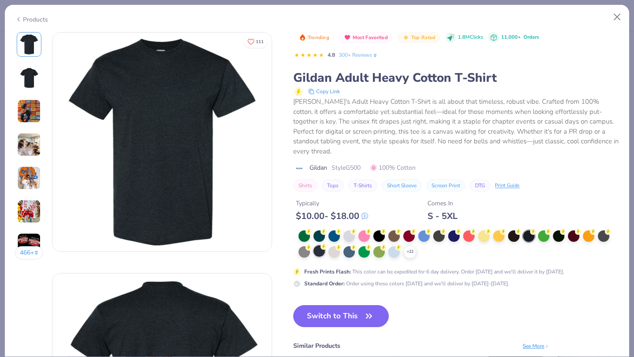
click at [318, 246] on div at bounding box center [318, 251] width 11 height 11
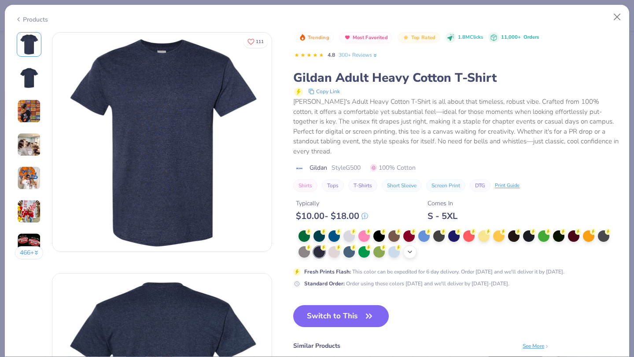
click at [411, 249] on icon at bounding box center [409, 252] width 7 height 7
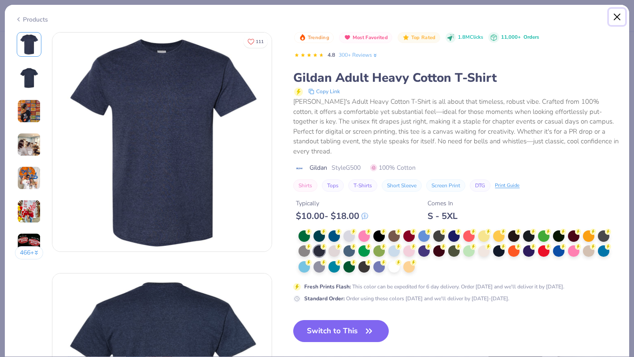
click at [617, 17] on button "Close" at bounding box center [617, 17] width 17 height 17
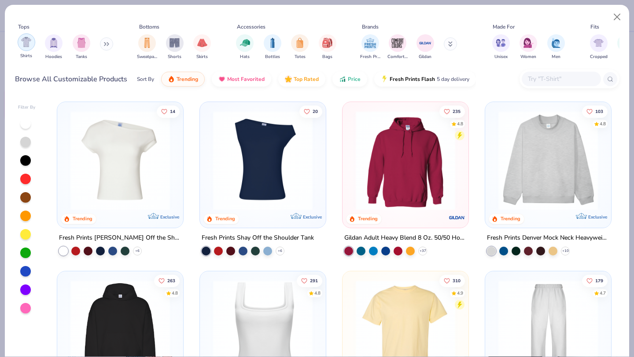
click at [30, 44] on img "filter for Shirts" at bounding box center [26, 42] width 10 height 10
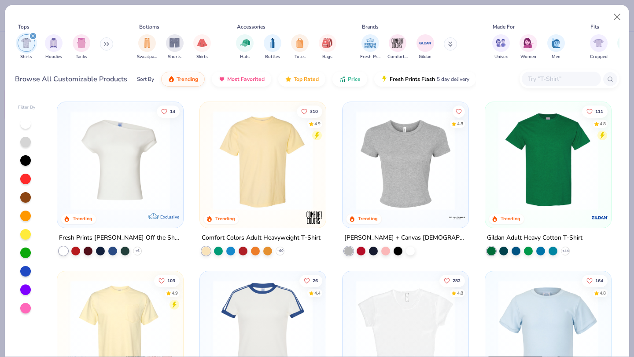
click at [253, 136] on img at bounding box center [263, 160] width 108 height 99
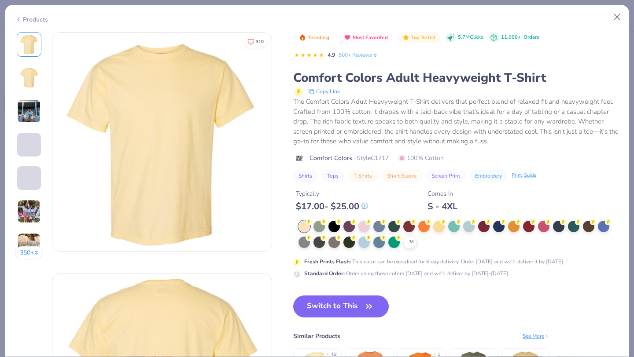
click at [335, 205] on div "$ 17.00 - $ 25.00" at bounding box center [332, 206] width 72 height 11
click at [335, 228] on div at bounding box center [333, 225] width 11 height 11
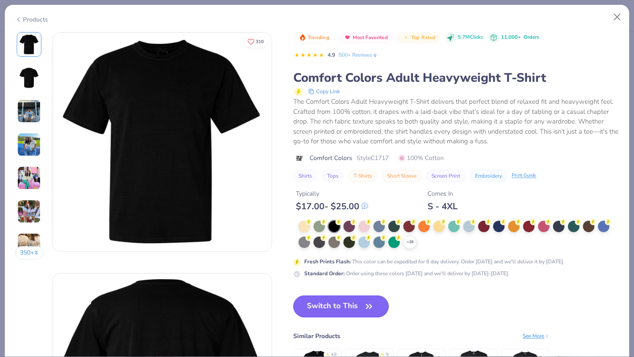
click at [340, 301] on button "Switch to This" at bounding box center [341, 307] width 96 height 22
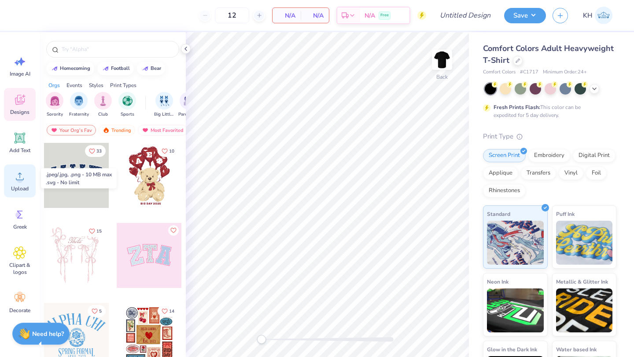
click at [21, 179] on circle at bounding box center [20, 180] width 6 height 6
click at [26, 180] on icon at bounding box center [19, 176] width 13 height 13
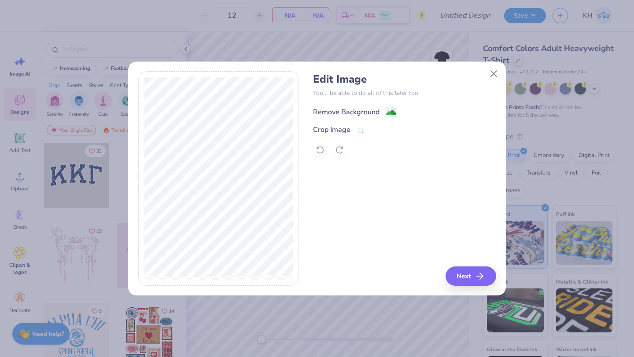
click at [365, 110] on div "Remove Background" at bounding box center [346, 112] width 66 height 11
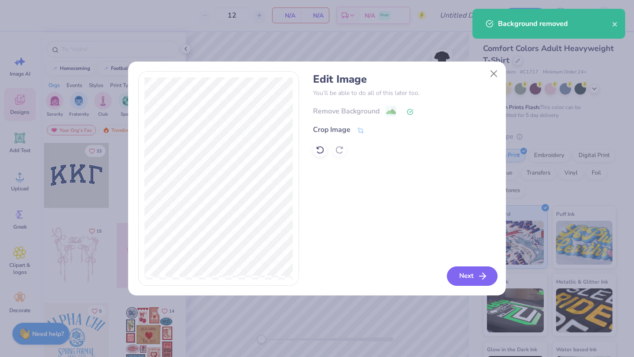
click at [464, 280] on button "Next" at bounding box center [472, 276] width 51 height 19
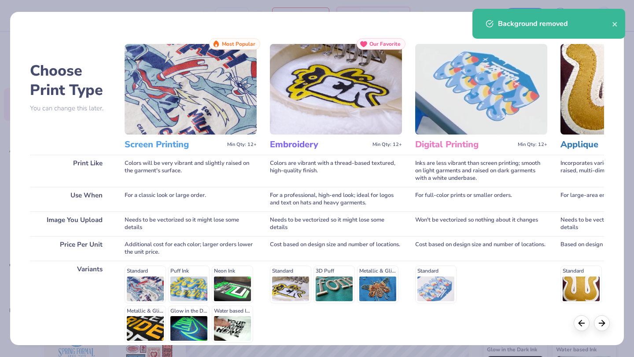
scroll to position [81, 0]
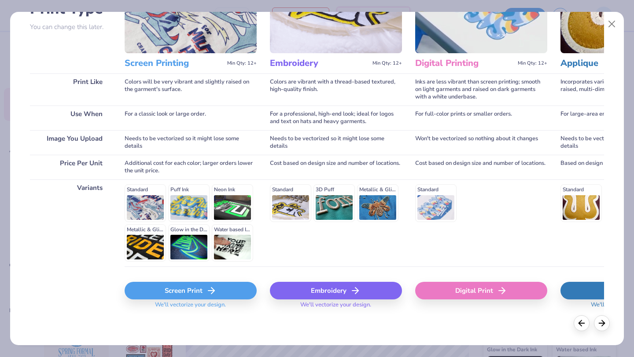
click at [176, 289] on div "Screen Print" at bounding box center [191, 291] width 132 height 18
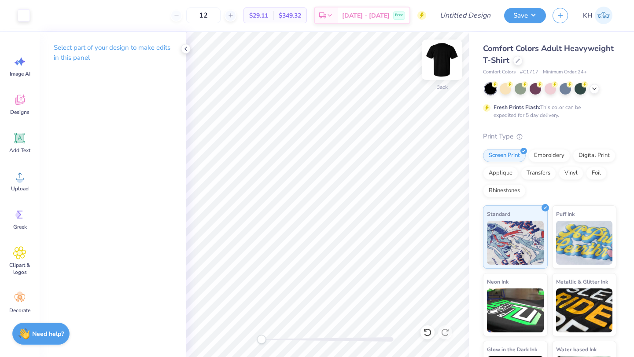
click at [440, 57] on img at bounding box center [441, 59] width 35 height 35
click at [185, 48] on icon at bounding box center [185, 48] width 7 height 7
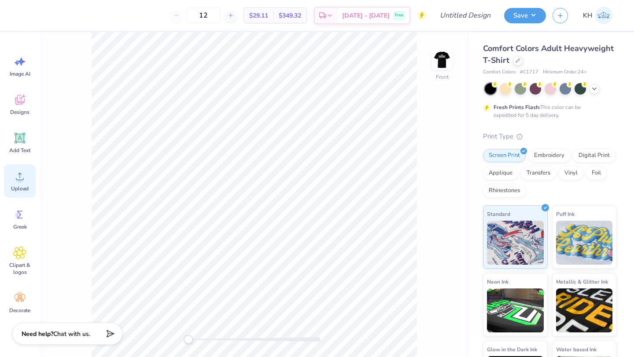
click at [18, 178] on circle at bounding box center [20, 180] width 6 height 6
click at [22, 171] on icon at bounding box center [19, 176] width 13 height 13
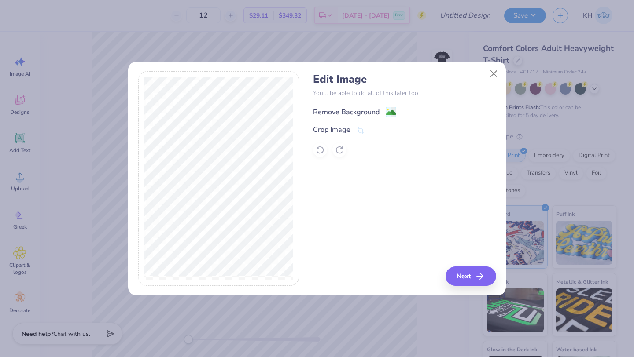
click at [344, 114] on div "Remove Background" at bounding box center [346, 112] width 66 height 11
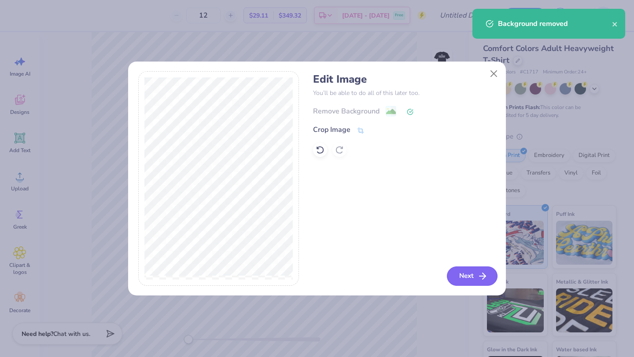
click at [473, 279] on button "Next" at bounding box center [472, 276] width 51 height 19
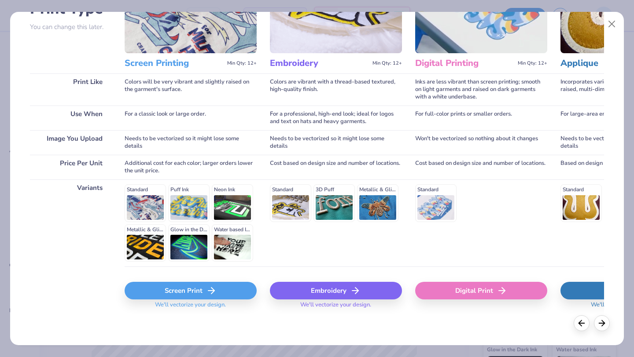
click at [208, 286] on icon at bounding box center [211, 291] width 11 height 11
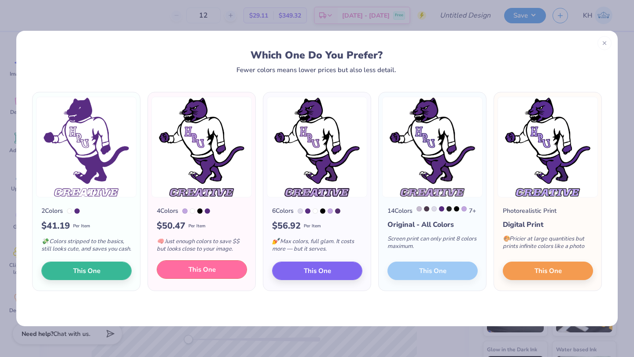
click at [208, 279] on button "This One" at bounding box center [202, 270] width 90 height 18
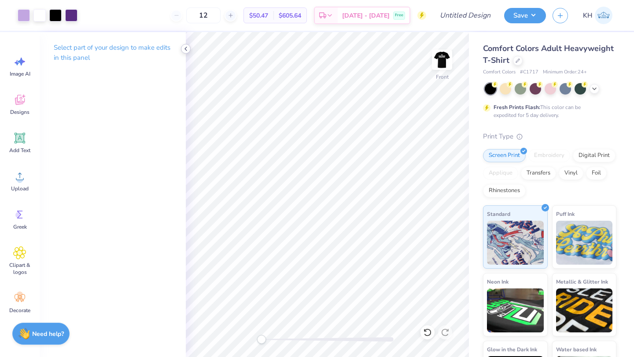
click at [187, 49] on icon at bounding box center [185, 48] width 7 height 7
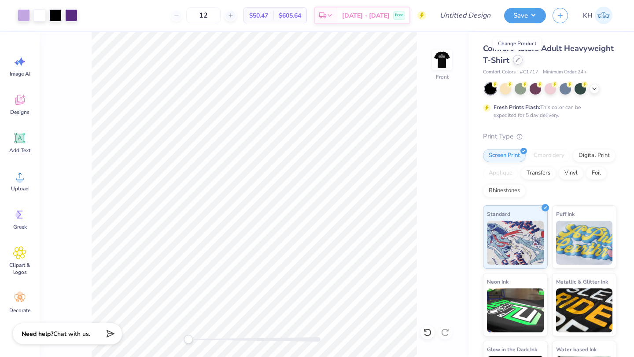
click at [517, 63] on div at bounding box center [518, 60] width 10 height 10
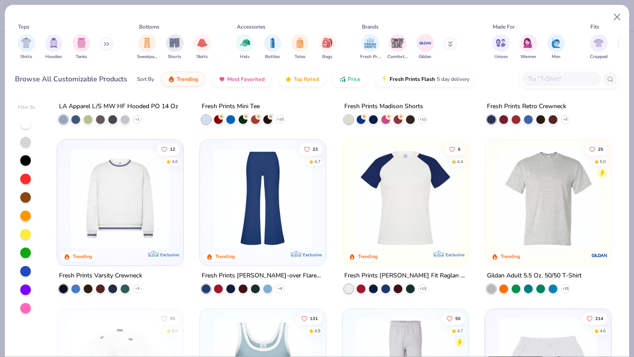
scroll to position [1322, 0]
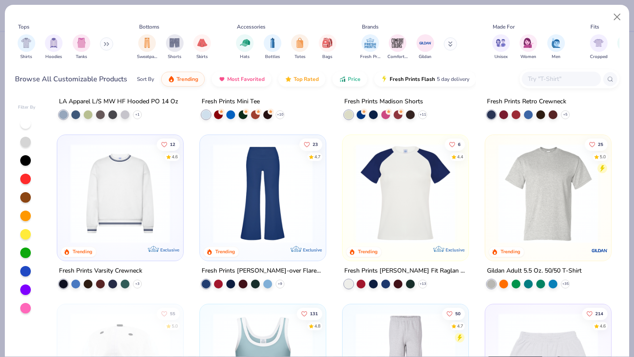
click at [541, 224] on img at bounding box center [548, 193] width 108 height 99
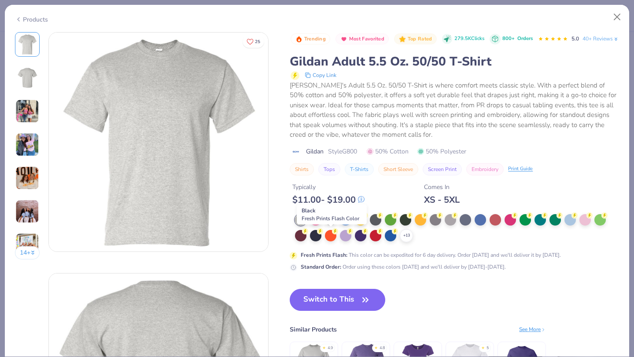
click at [333, 225] on div at bounding box center [330, 218] width 11 height 11
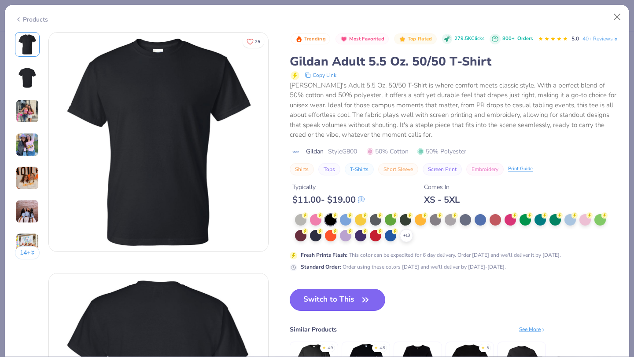
click at [341, 311] on button "Switch to This" at bounding box center [338, 300] width 96 height 22
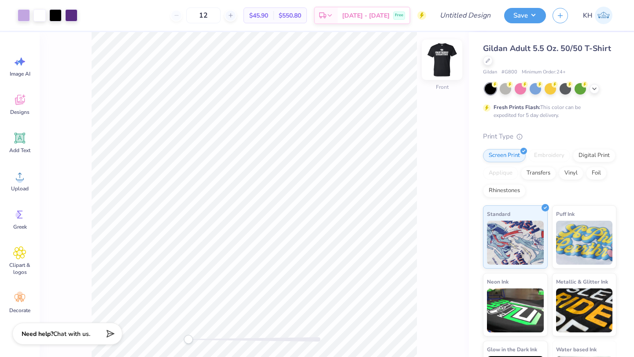
click at [443, 56] on img at bounding box center [441, 59] width 35 height 35
click at [443, 56] on img at bounding box center [442, 60] width 18 height 18
click at [517, 16] on button "Save" at bounding box center [525, 14] width 42 height 15
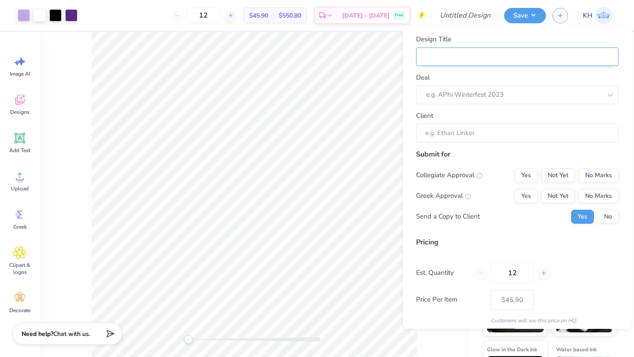
click at [466, 60] on input "Design Title" at bounding box center [517, 56] width 202 height 19
type input "P"
type input "Pa"
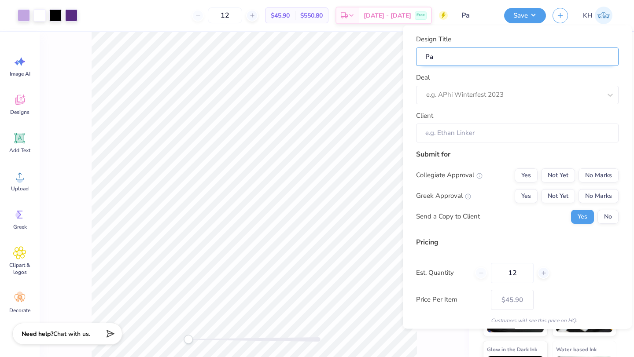
type input "Pan"
type input "Pant"
type input "Pante"
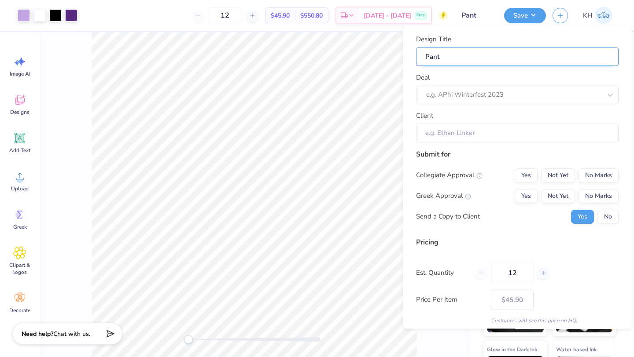
type input "Pante"
type input "Pant"
type input "Panth"
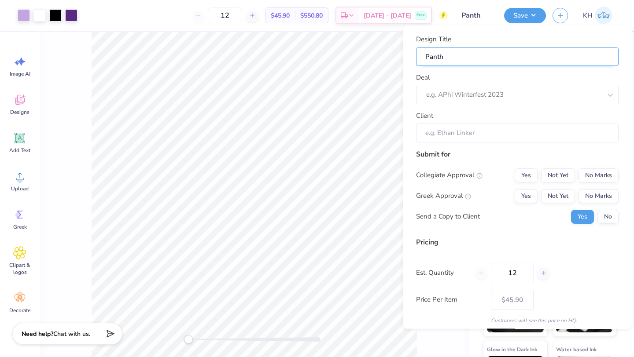
type input "Panthe"
type input "Panther"
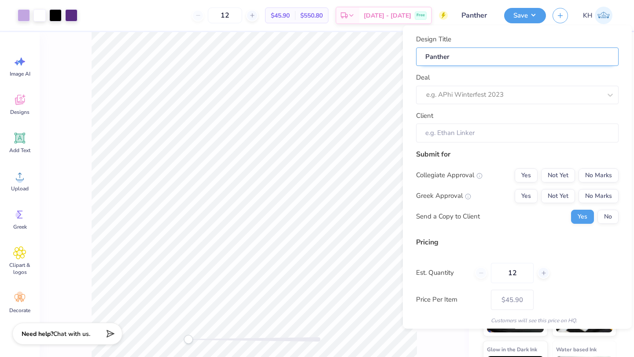
type input "Panther"
type input "Panther C"
type input "Panther Cr"
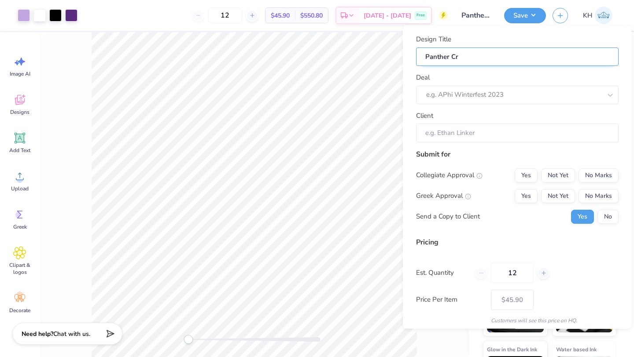
type input "Panther Cre"
type input "Panther Crea"
type input "Panther Creat"
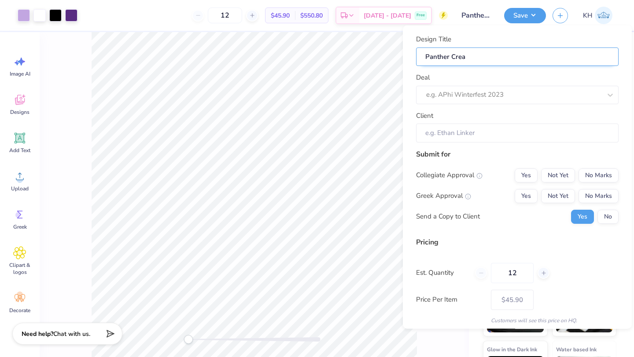
type input "Panther Creat"
type input "Panther Creati"
type input "Panther Creativ"
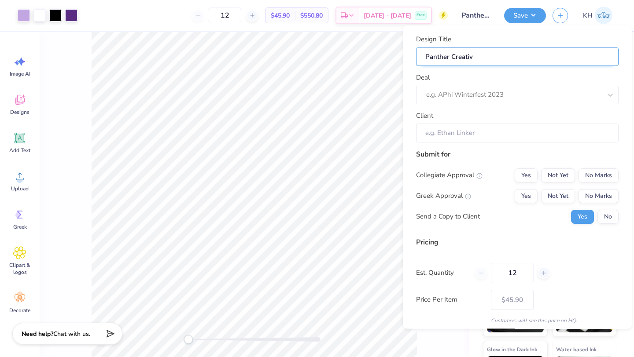
type input "Panther Creative"
type input "Panther Creative T"
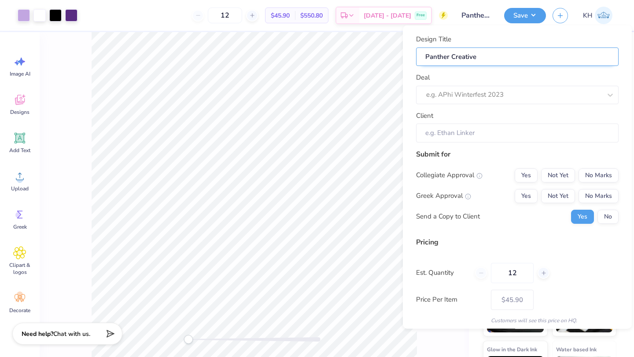
type input "Panther Creative T"
type input "Panther Creative Te"
type input "Panther Creative Tee"
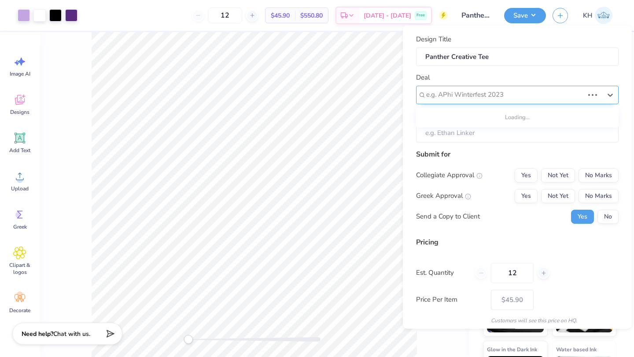
click at [493, 93] on div at bounding box center [505, 95] width 158 height 12
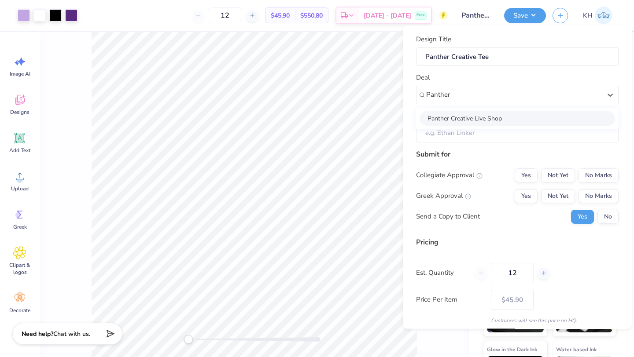
click at [491, 118] on div "Panther Creative Live Shop" at bounding box center [517, 118] width 195 height 15
type input "Panther"
type input "Teagan Brown"
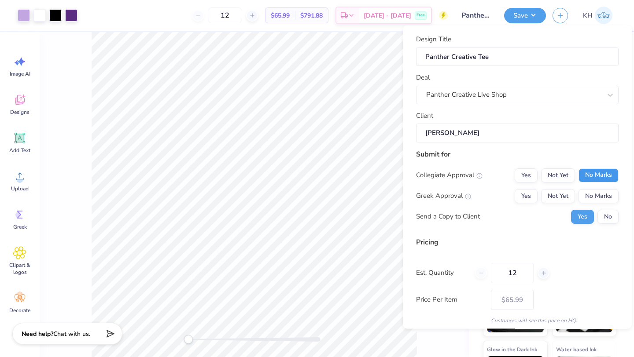
click at [592, 179] on button "No Marks" at bounding box center [598, 175] width 40 height 14
click at [520, 177] on button "Yes" at bounding box center [526, 175] width 23 height 14
click at [587, 198] on button "No Marks" at bounding box center [598, 196] width 40 height 14
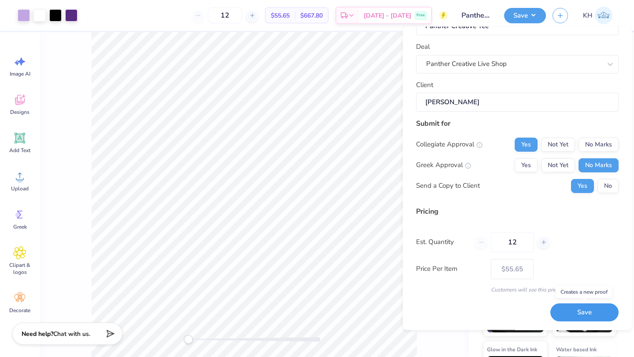
click at [584, 315] on button "Save" at bounding box center [584, 313] width 68 height 18
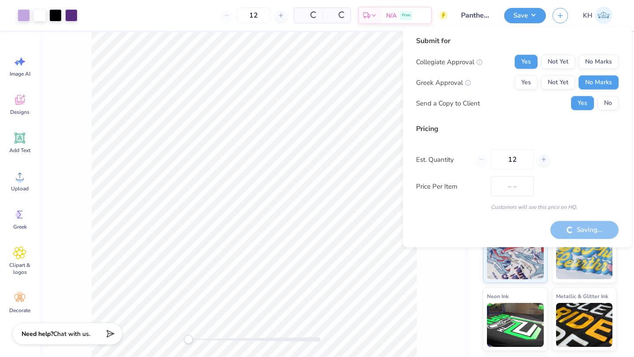
type input "$45.90"
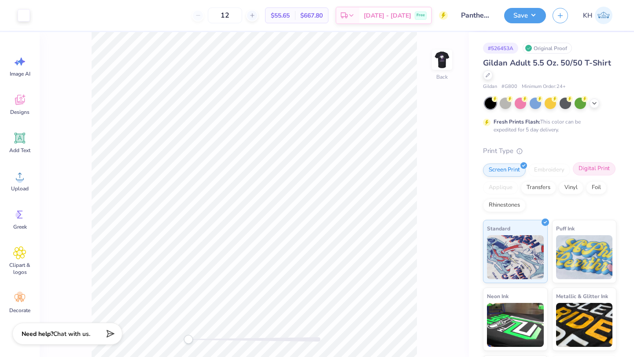
click at [583, 169] on div "Digital Print" at bounding box center [594, 168] width 43 height 13
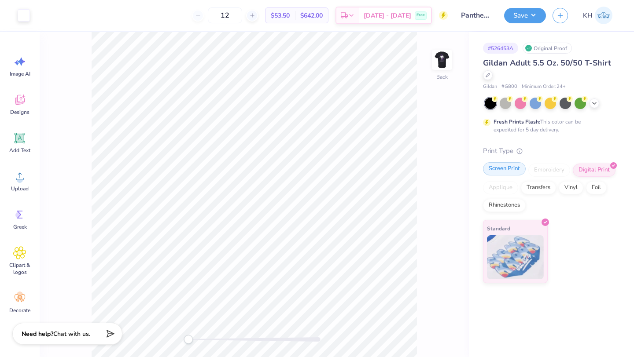
click at [513, 170] on div "Screen Print" at bounding box center [504, 168] width 43 height 13
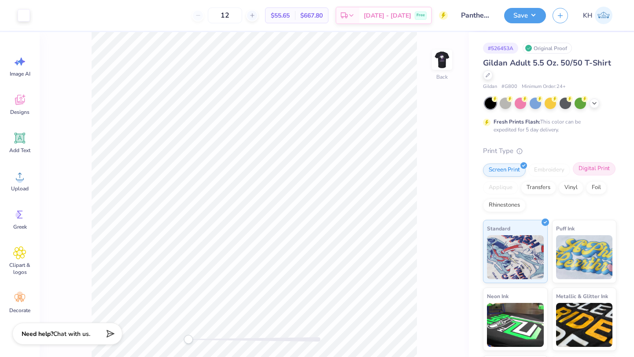
click at [594, 170] on div "Digital Print" at bounding box center [594, 168] width 43 height 13
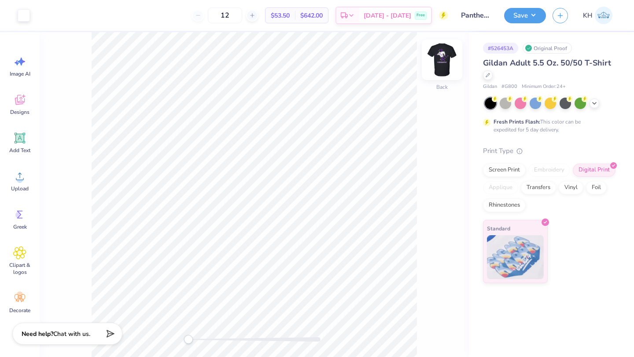
click at [444, 61] on img at bounding box center [441, 59] width 35 height 35
click at [439, 59] on img at bounding box center [441, 59] width 35 height 35
click at [501, 174] on div "Screen Print" at bounding box center [504, 168] width 43 height 13
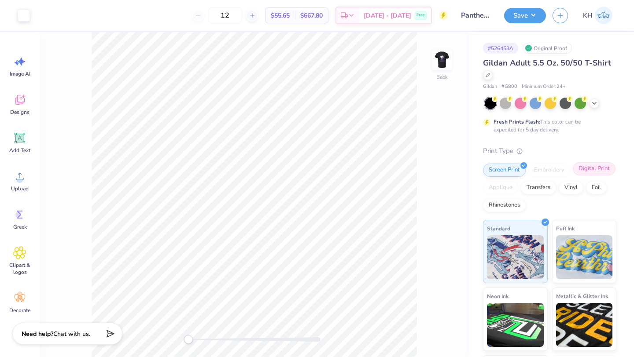
click at [576, 171] on div "Digital Print" at bounding box center [594, 168] width 43 height 13
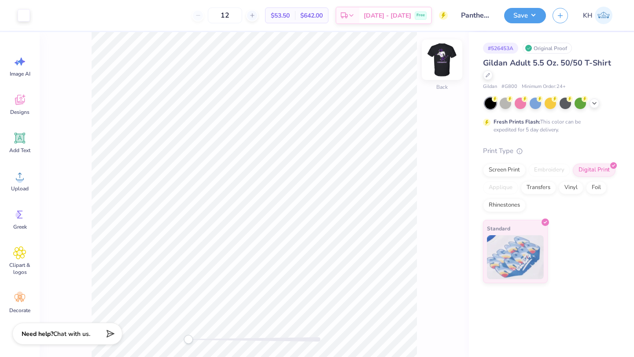
click at [447, 66] on img at bounding box center [441, 59] width 35 height 35
click at [515, 168] on div "Screen Print" at bounding box center [504, 168] width 43 height 13
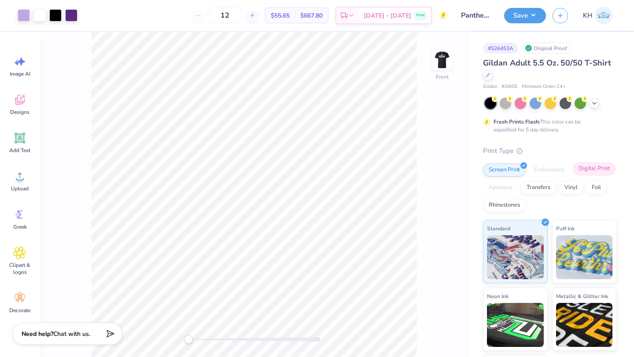
click at [592, 169] on div "Digital Print" at bounding box center [594, 168] width 43 height 13
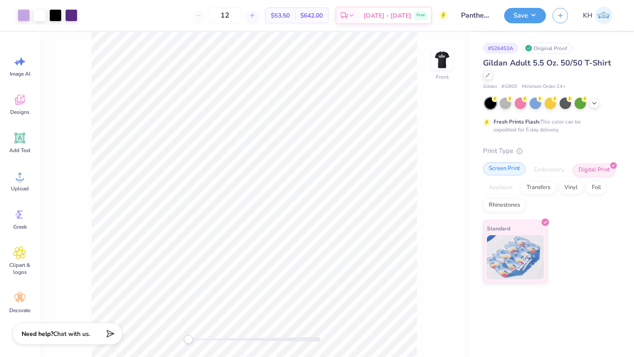
click at [518, 167] on div "Screen Print" at bounding box center [504, 168] width 43 height 13
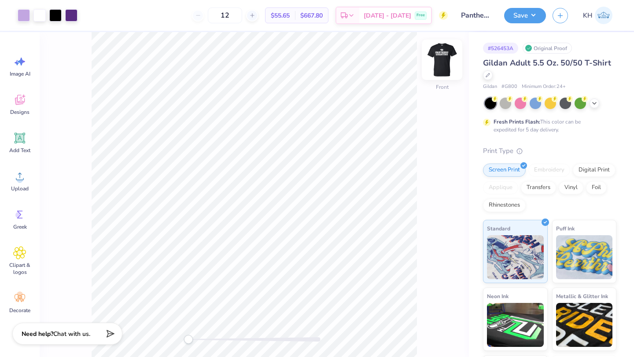
click at [443, 57] on img at bounding box center [441, 59] width 35 height 35
click at [443, 57] on img at bounding box center [442, 60] width 18 height 18
